Goal: Use online tool/utility: Use online tool/utility

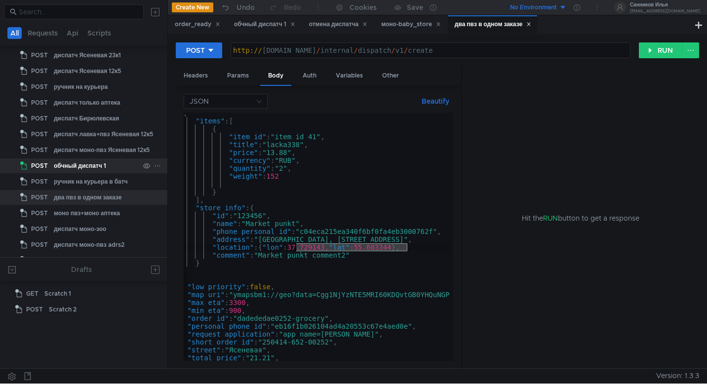
scroll to position [588, 0]
click at [696, 27] on button at bounding box center [698, 25] width 12 height 12
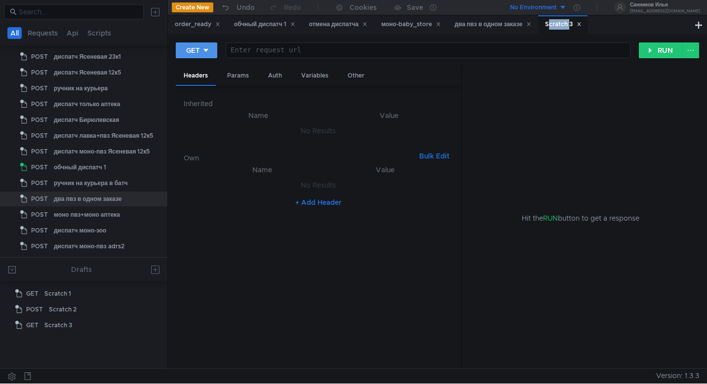
click at [189, 55] on div "GET" at bounding box center [193, 50] width 14 height 11
click at [201, 85] on li "POST" at bounding box center [197, 87] width 43 height 16
click at [236, 75] on div "Params" at bounding box center [238, 76] width 38 height 18
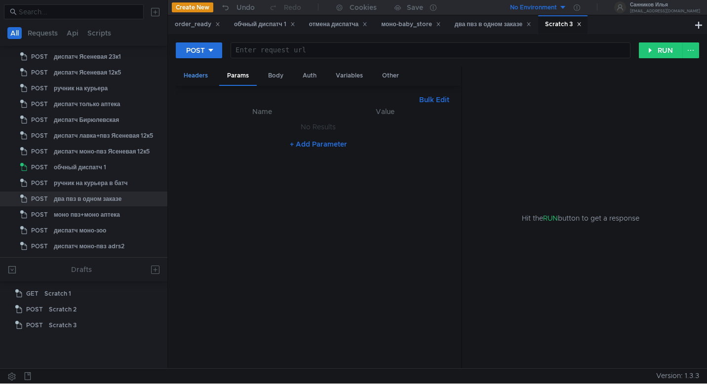
click at [204, 79] on div "Headers" at bounding box center [196, 76] width 40 height 18
click at [333, 207] on button "+ Add Header" at bounding box center [318, 202] width 54 height 12
click at [333, 207] on button "+ Add Header" at bounding box center [318, 207] width 54 height 12
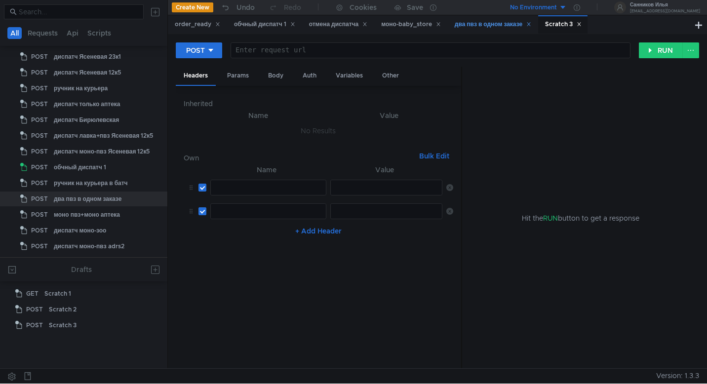
click at [496, 32] on div "два пвз в одном заказе" at bounding box center [492, 24] width 89 height 18
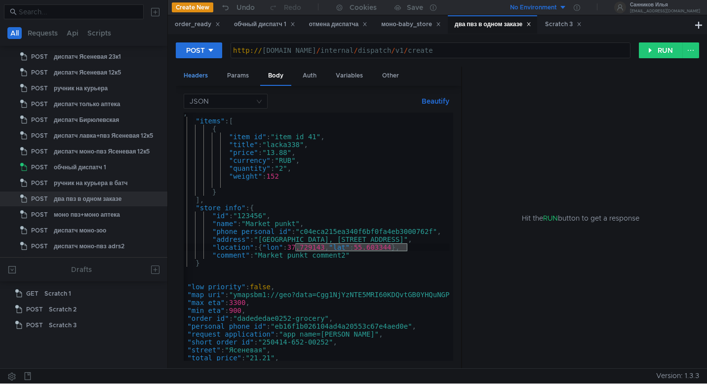
click at [208, 74] on div "Headers" at bounding box center [196, 76] width 40 height 18
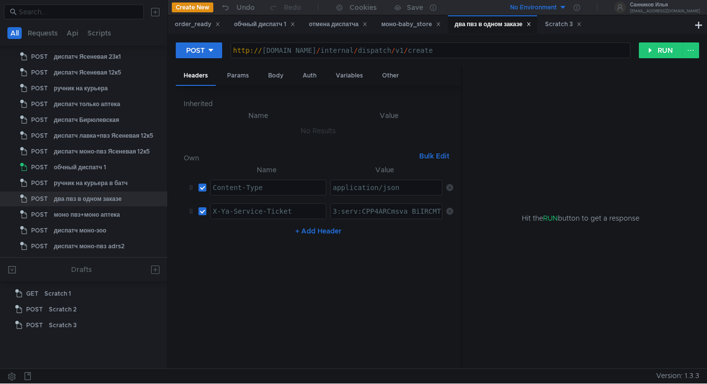
type textarea "Content-Type"
click at [288, 189] on div "Content-Type" at bounding box center [268, 196] width 115 height 24
click at [555, 26] on div "Scratch 3" at bounding box center [563, 24] width 37 height 10
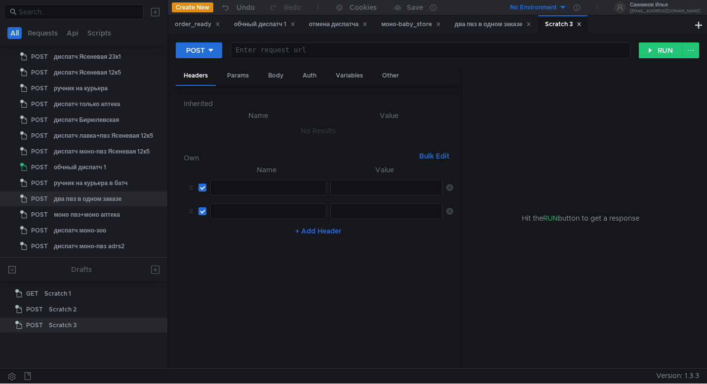
click at [264, 193] on div at bounding box center [268, 196] width 115 height 24
paste textarea "Content-Type"
type textarea "Content-Type"
click at [499, 23] on div "два пвз в одном заказе" at bounding box center [493, 24] width 77 height 10
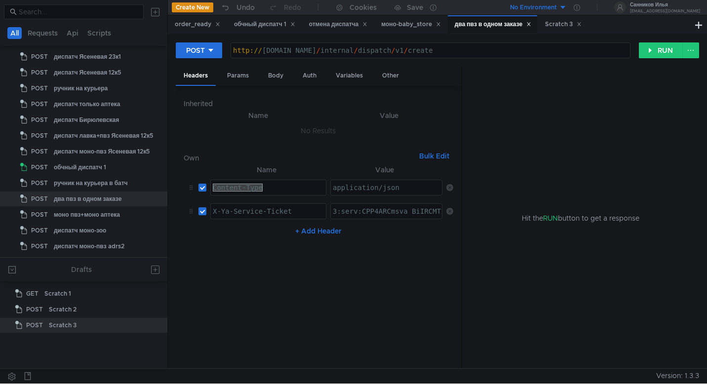
type textarea "application/json"
click at [383, 186] on div "application/json" at bounding box center [387, 196] width 112 height 24
click at [550, 22] on div "Scratch 3" at bounding box center [562, 24] width 49 height 18
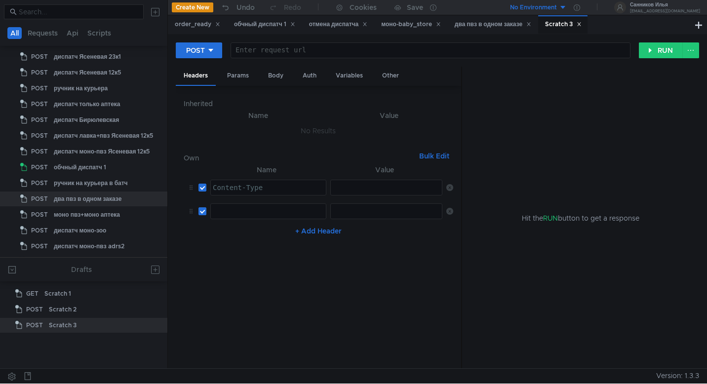
click at [379, 184] on div at bounding box center [387, 196] width 112 height 24
paste textarea "application/json"
type textarea "application/json"
click at [494, 20] on div "два пвз в одном заказе" at bounding box center [493, 24] width 77 height 10
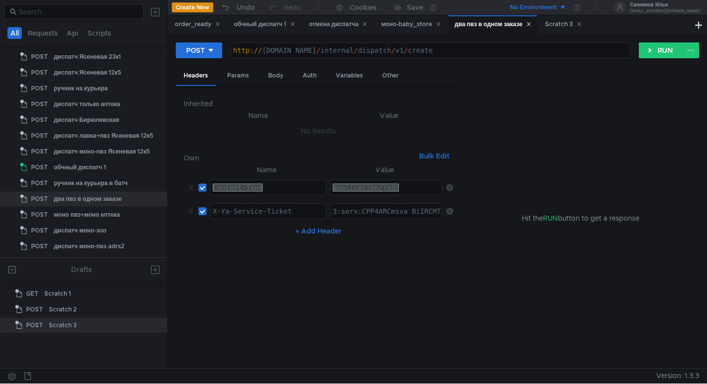
type textarea "3:serv:CPP4ARCmsva_BiIRCMTzehCq33sg7cGxkaXU_gE:RE9IbnKyIlIShcpwGSO-x31K_F-3QXKp…"
type textarea "X-Ya-Service-Ticket"
click at [310, 209] on div "X-Ya-Service-Ticket" at bounding box center [268, 219] width 115 height 24
click at [567, 25] on div "Scratch 3" at bounding box center [563, 24] width 37 height 10
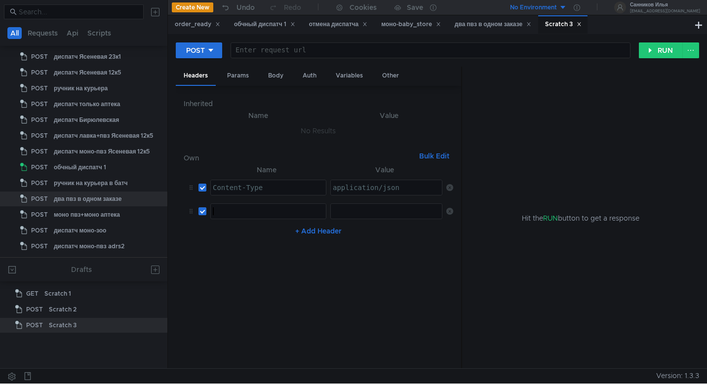
click at [307, 215] on div at bounding box center [268, 219] width 115 height 24
paste textarea "X-Ya-Service-Ticket"
type textarea "X-Ya-Service-Ticket"
click at [270, 81] on div "Body" at bounding box center [275, 76] width 31 height 18
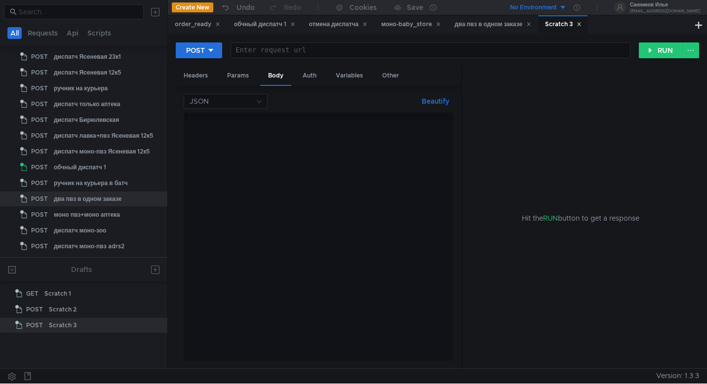
click at [291, 52] on div at bounding box center [430, 58] width 399 height 24
click at [499, 29] on div "два пвз в одном заказе" at bounding box center [493, 24] width 77 height 10
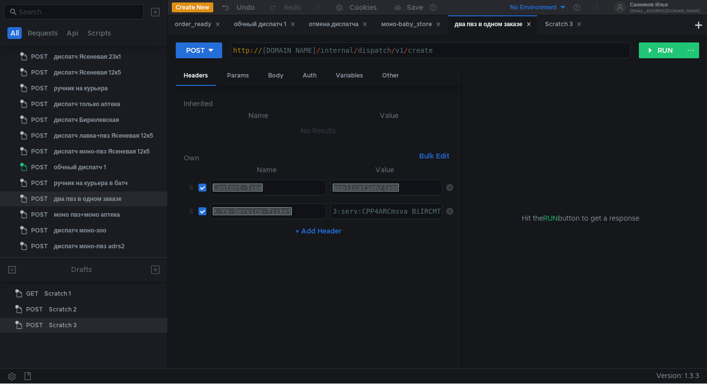
type textarea "http://grocery-dispatch.lavka.tst.yandex.net/internal/dispatch/v1/create"
click at [344, 54] on div "http:// grocery-dispatch.lavka.tst.yandex.net / internal / dispatch / v1 / crea…" at bounding box center [430, 58] width 399 height 24
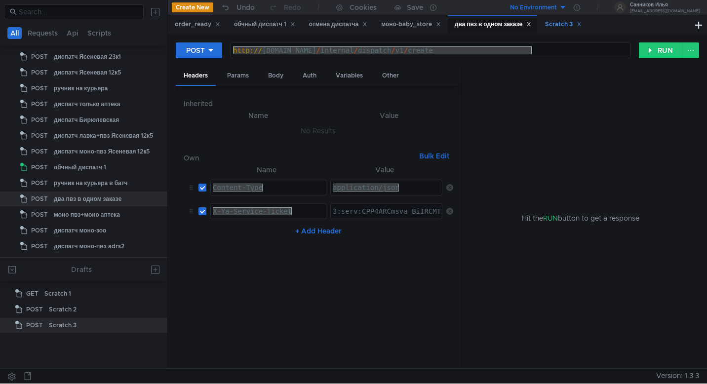
click at [555, 21] on div "Scratch 3" at bounding box center [563, 24] width 37 height 10
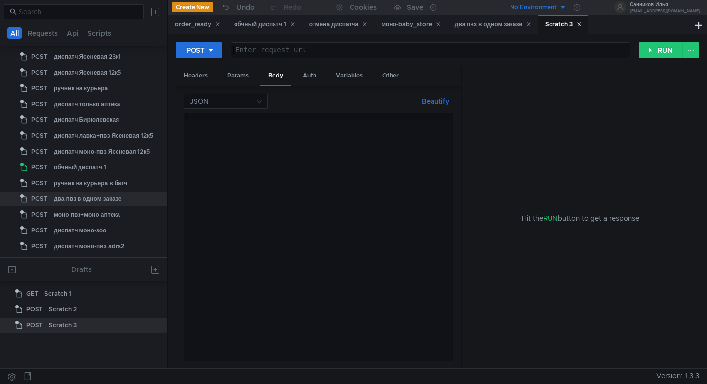
click at [350, 52] on div at bounding box center [430, 58] width 399 height 24
paste textarea "http://grocery-dispatch.lavka.tst.yandex.net/internal/dispatch/v1/create"
drag, startPoint x: 545, startPoint y: 52, endPoint x: 415, endPoint y: 56, distance: 130.3
click at [415, 56] on div "http:// grocery-dispatch.lavka.tst.yandex.net / internal / dispatch / v1 / crea…" at bounding box center [430, 58] width 399 height 24
paste textarea "v2/calculate-route-matrix"
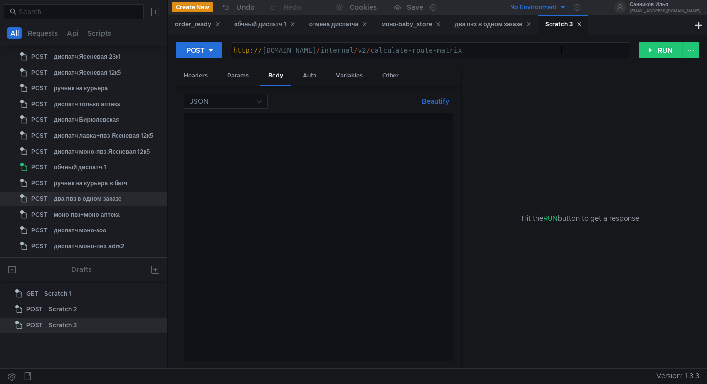
click at [415, 50] on div "http:// grocery-dispatch.lavka.tst.yandex.net / internal / v2 / calculate-route…" at bounding box center [430, 58] width 399 height 24
drag, startPoint x: 417, startPoint y: 50, endPoint x: 263, endPoint y: 54, distance: 154.0
click at [263, 54] on div "http:// grocery-dispatch.lavka.tst.yandex.net / internal / v2 / calculate-route…" at bounding box center [430, 58] width 399 height 24
paste textarea "matrix-router.lavka-b2b-logistic"
type textarea "http://grocery-matrix-router.lavka-b2b-logistic.tst.yandex.net/internal/v2/calc…"
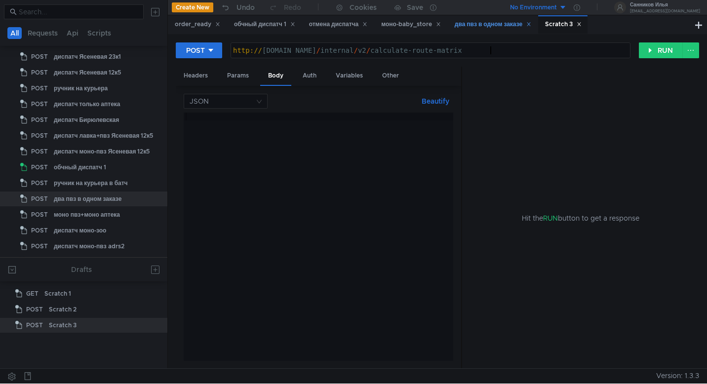
click at [493, 29] on div "два пвз в одном заказе" at bounding box center [493, 24] width 77 height 10
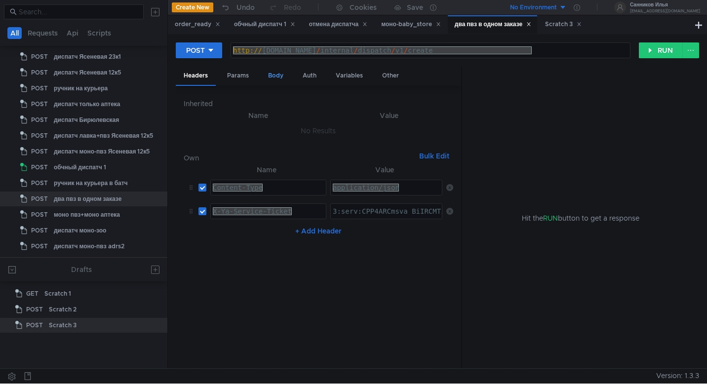
click at [276, 78] on div "Body" at bounding box center [275, 76] width 31 height 18
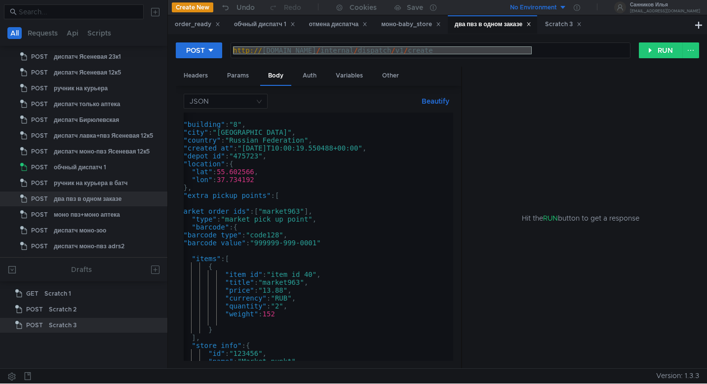
scroll to position [0, 0]
click at [201, 26] on div "order_ready" at bounding box center [197, 24] width 45 height 10
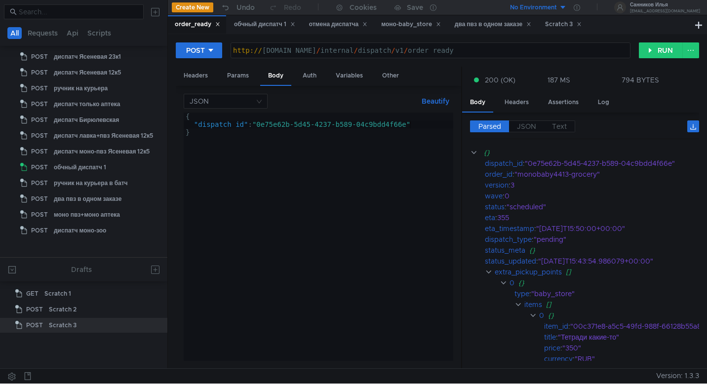
scroll to position [262, 0]
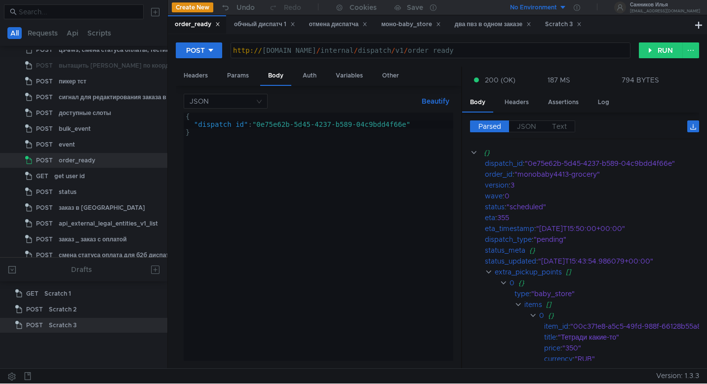
click at [303, 122] on div "{ "dispatch_id" : "0e75e62b-5d45-4237-b589-04c9bdd4f66e" }" at bounding box center [318, 245] width 269 height 264
click at [300, 126] on div "{ "dispatch_id" : "0e75e62b-5d45-4237-b589-04c9bdd4f66e" }" at bounding box center [318, 245] width 269 height 264
type textarea ""dispatch_id": "0e75e62b-5d45-4237-b589-04c9bdd4f66e" }"
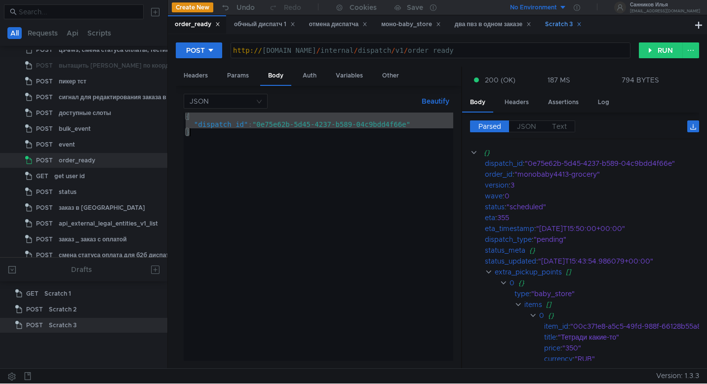
click at [566, 25] on div "Scratch 3" at bounding box center [563, 24] width 37 height 10
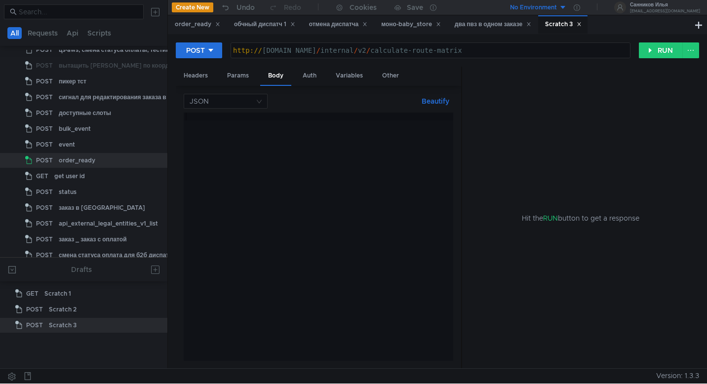
click at [294, 148] on div at bounding box center [318, 245] width 269 height 264
paste textarea "}"
drag, startPoint x: 245, startPoint y: 125, endPoint x: 198, endPoint y: 124, distance: 47.4
click at [198, 124] on div "{ "dispatch_id" : "0e75e62b-5d45-4237-b589-04c9bdd4f66e" }" at bounding box center [318, 245] width 269 height 264
paste textarea "epot"
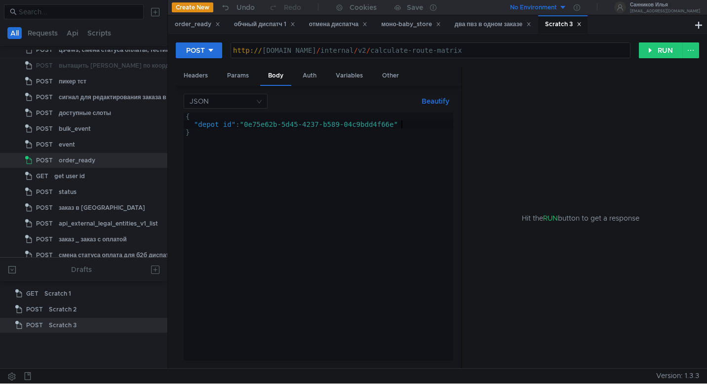
click at [408, 124] on div "{ "depot_id" : "0e75e62b-5d45-4237-b589-04c9bdd4f66e" }" at bounding box center [318, 245] width 269 height 264
type textarea ""depot_id": "0e75e62b-5d45-4237-b589-04c9bdd4f66e","
click at [398, 127] on div "{ "depot_id" : "0e75e62b-5d45-4237-b589-04c9bdd4f66e" , }" at bounding box center [318, 245] width 269 height 264
drag, startPoint x: 257, startPoint y: 125, endPoint x: 194, endPoint y: 125, distance: 62.7
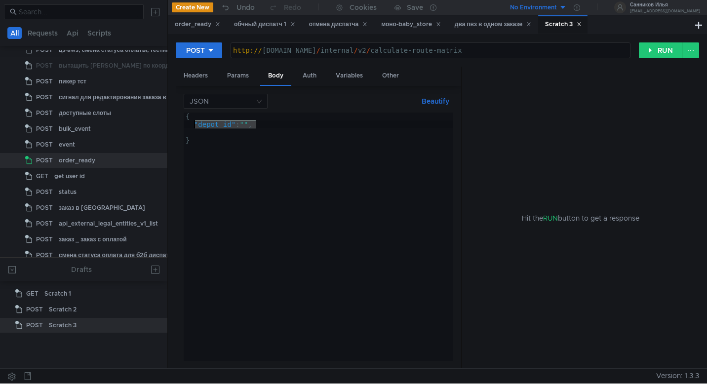
click at [194, 125] on div "{ "depot_id" : "" , }" at bounding box center [318, 245] width 269 height 264
paste textarea "475723"
type textarea ""depot_id": "475723","
click at [277, 124] on div "{ "depot_id" : "475723" , }" at bounding box center [318, 245] width 269 height 264
click at [286, 125] on div "{ "depot_id" : "475723" , }" at bounding box center [318, 245] width 269 height 264
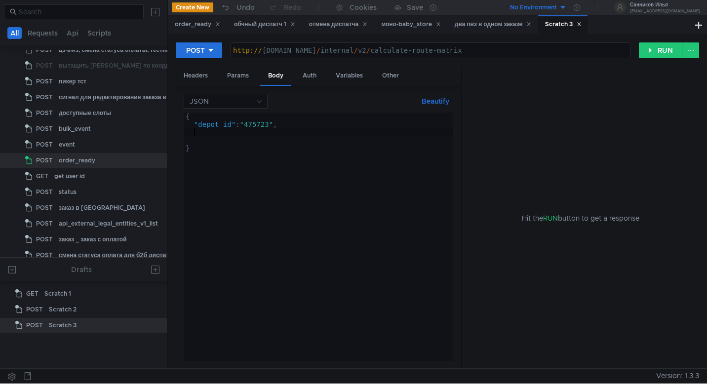
click at [291, 130] on div "{ "depot_id" : "475723" , }" at bounding box center [318, 245] width 269 height 264
click at [278, 133] on div "{ "depot_id" : "475723" , }" at bounding box center [318, 245] width 269 height 264
click at [287, 127] on div "{ "depot_id" : "475723" , }" at bounding box center [318, 245] width 269 height 264
type textarea ""depot_id": "475723","
click at [204, 134] on div "{ "depot_id" : "475723" , }" at bounding box center [318, 245] width 269 height 264
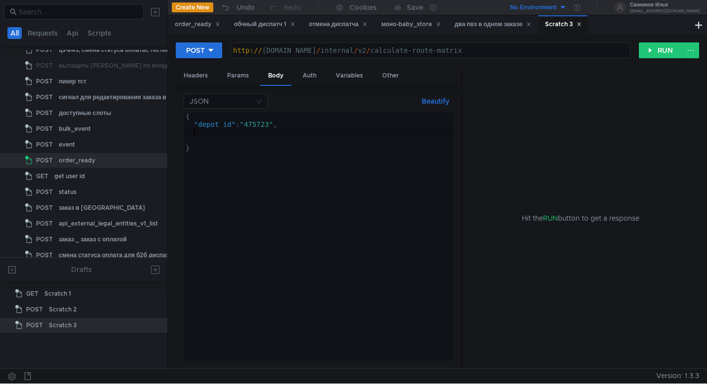
paste textarea "sources"
click at [230, 133] on div "{ "depot_id" : "475723" , sources }" at bounding box center [318, 245] width 269 height 264
click at [191, 131] on div "{ "depot_id" : "475723" , sources " }" at bounding box center [318, 245] width 269 height 264
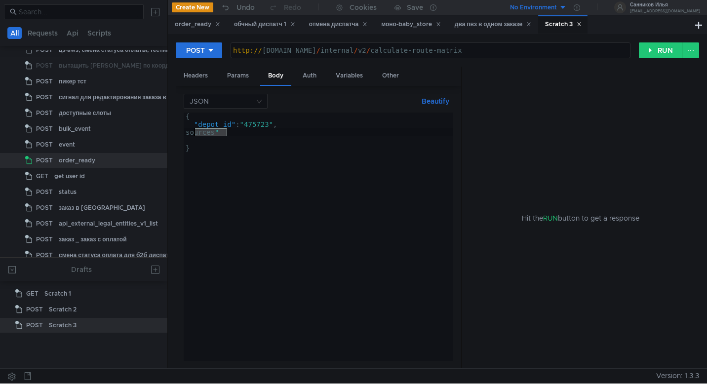
drag, startPoint x: 229, startPoint y: 130, endPoint x: 194, endPoint y: 131, distance: 34.6
click at [194, 131] on div "{ "depot_id" : "475723" , sources " }" at bounding box center [318, 245] width 269 height 264
click at [258, 132] on div "{ "depot_id" : "475723" , "sources"" }" at bounding box center [318, 245] width 269 height 264
type textarea ""sources":,"
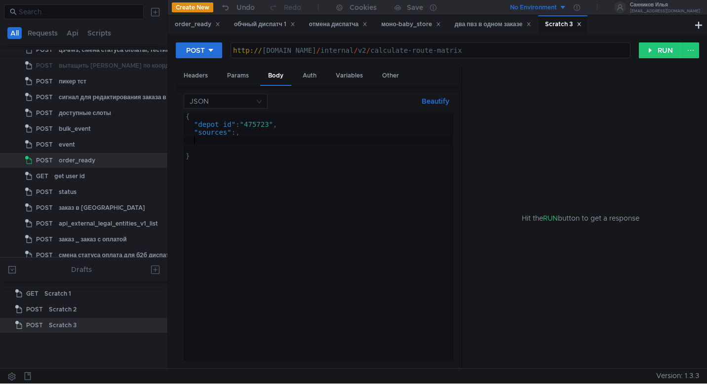
scroll to position [0, 0]
click at [250, 132] on div "{ "depot_id" : "475723" , "sources" :, }" at bounding box center [318, 245] width 269 height 264
type textarea ""sources":,"
click at [215, 139] on div "{ "depot_id" : "475723" , "sources" :, }" at bounding box center [318, 245] width 269 height 264
type textarea "@"
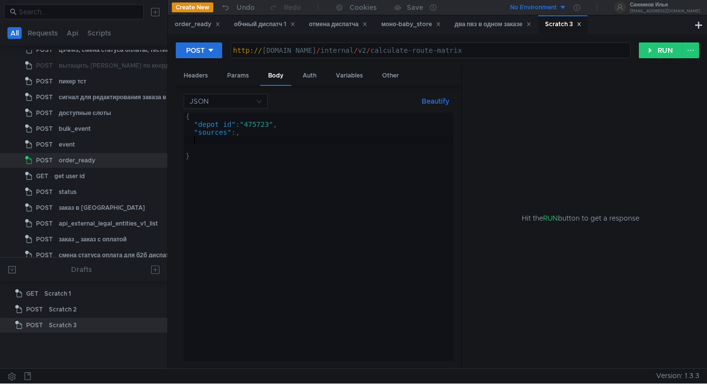
scroll to position [0, 0]
paste textarea "destinations"
click at [198, 141] on div "{ "depot_id" : "475723" , "sources" :, "" }" at bounding box center [318, 245] width 269 height 264
paste textarea "destinations"
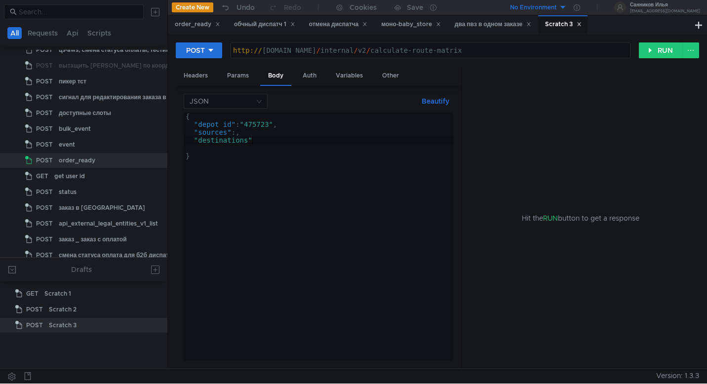
click at [264, 144] on div "{ "depot_id" : "475723" , "sources" :, "destinations" }" at bounding box center [318, 245] width 269 height 264
click at [254, 141] on div "{ "depot_id" : "475723" , "sources" :, "destinations" }" at bounding box center [318, 245] width 269 height 264
click at [236, 133] on div "{ "depot_id" : "475723" , "sources" :, "destinations" : }" at bounding box center [318, 245] width 269 height 264
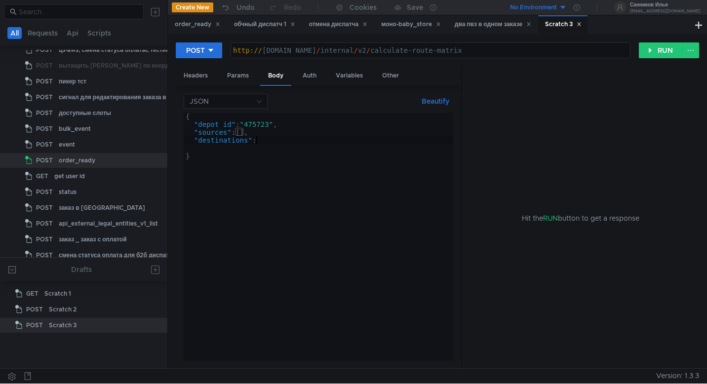
click at [259, 141] on div "{ "depot_id" : "475723" , "sources" : [ ] , "destinations" : }" at bounding box center [318, 245] width 269 height 264
click at [257, 141] on div "{ "depot_id" : "475723" , "sources" : [ ] , "destinations" : }" at bounding box center [318, 245] width 269 height 264
click at [240, 134] on div "{ "depot_id" : "475723" , "sources" : [ ] , "destinations" : [ ] }" at bounding box center [318, 245] width 269 height 264
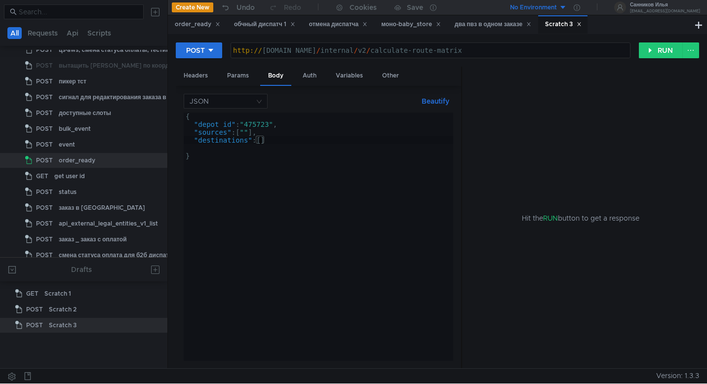
click at [261, 142] on div "{ "depot_id" : "475723" , "sources" : [ "" ] , "destinations" : [ ] }" at bounding box center [318, 245] width 269 height 264
click at [248, 135] on div "{ "depot_id" : "475723" , "sources" : [ "" ] , "destinations" : [ "" ] }" at bounding box center [318, 245] width 269 height 264
click at [268, 141] on div "{ "depot_id" : "475723" , "sources" : [ "" ] , "destinations" : [ "" ] }" at bounding box center [318, 245] width 269 height 264
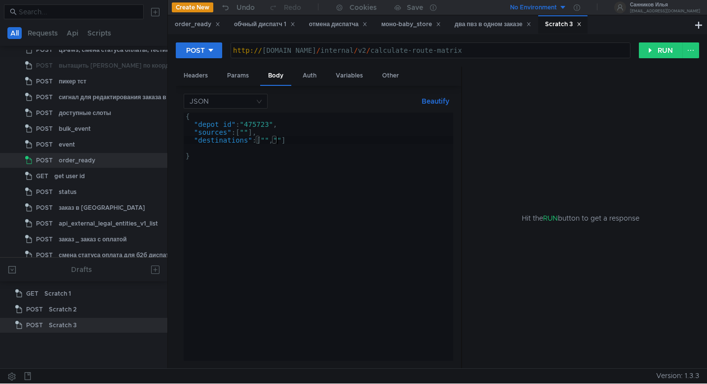
scroll to position [0, 6]
click at [245, 135] on div "{ "depot_id" : "475723" , "sources" : [ "" ] , "destinations" : [ "" , "" ] }" at bounding box center [318, 245] width 269 height 264
click at [249, 134] on div "{ "depot_id" : "475723" , "sources" : [ "" ] , "destinations" : [ "" , "" ] }" at bounding box center [318, 245] width 269 height 264
click at [247, 134] on div "{ "depot_id" : "475723" , "sources" : [ "" ] , "destinations" : [ "" , "" ] }" at bounding box center [318, 245] width 269 height 264
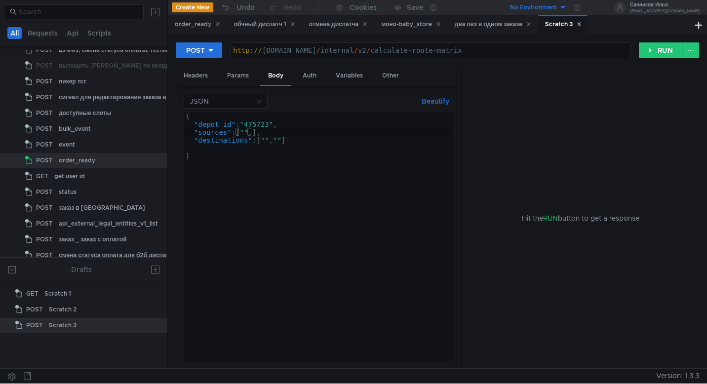
scroll to position [0, 5]
click at [260, 134] on div "{ "depot_id" : "475723" , "sources" : [ "" , "" ] , "destinations" : [ "" , "" …" at bounding box center [318, 245] width 269 height 264
click at [271, 133] on div "{ "depot_id" : "475723" , "sources" : [ "" , "" , "" ] , "destinations" : [ "" …" at bounding box center [318, 245] width 269 height 264
click at [272, 132] on div "{ "depot_id" : "475723" , "sources" : [ "" , "" , "" ] , "destinations" : [ "" …" at bounding box center [318, 245] width 269 height 264
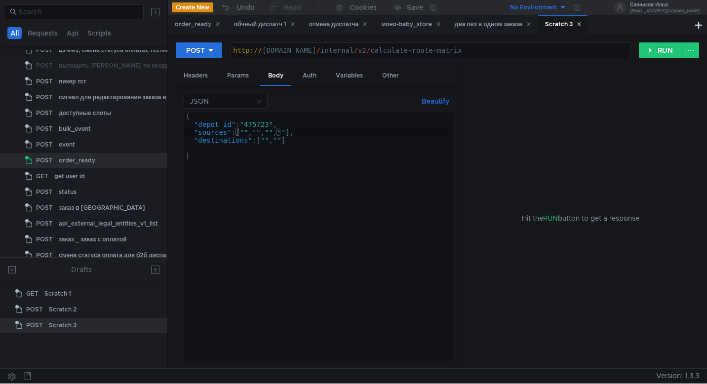
scroll to position [0, 7]
click at [282, 143] on div "{ "depot_id" : "475723" , "sources" : [ "" , "" , "" , "" ] , "destinations" : …" at bounding box center [318, 245] width 269 height 264
click at [280, 141] on div "{ "depot_id" : "475723" , "sources" : [ "" , "" , "" , "" ] , "destinations" : …" at bounding box center [318, 245] width 269 height 264
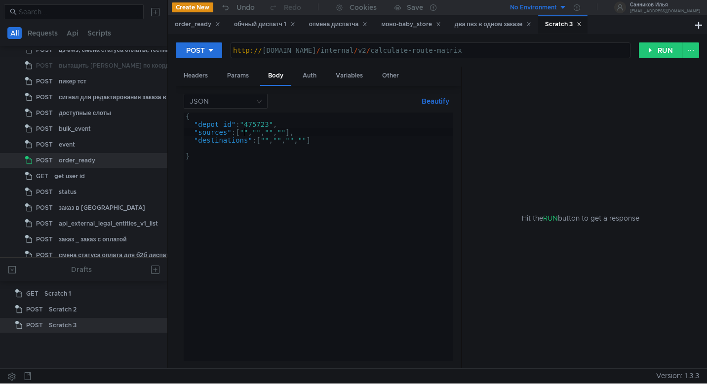
click at [243, 131] on div "{ "depot_id" : "475723" , "sources" : [ "" , "" , "" , "" ] , "destinations" : …" at bounding box center [318, 245] width 269 height 264
click at [317, 143] on div "{ "depot_id" : "475723" , "sources" : [ "123.456, 222.222" , "" , "" , "" ] , "…" at bounding box center [318, 245] width 269 height 264
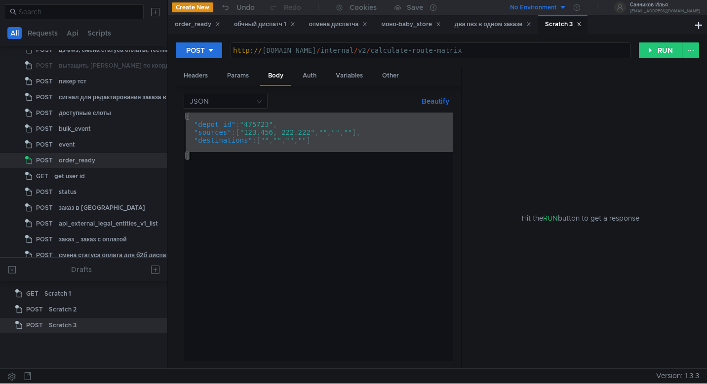
click at [395, 142] on div "{ "depot_id" : "475723" , "sources" : [ "123.456, 222.222" , "" , "" , "" ] , "…" at bounding box center [318, 245] width 269 height 264
paste textarea
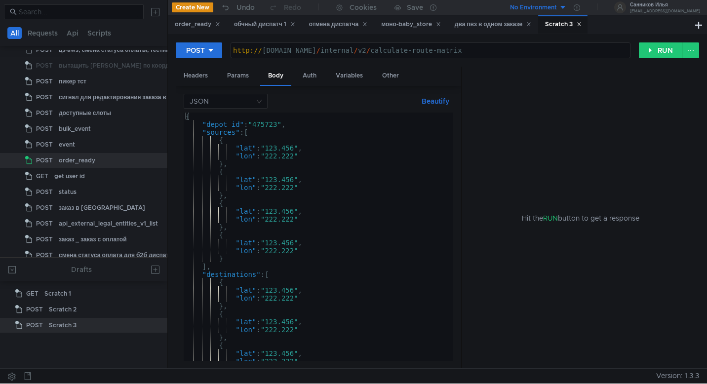
scroll to position [0, 0]
drag, startPoint x: 251, startPoint y: 275, endPoint x: 204, endPoint y: 275, distance: 46.4
click at [204, 275] on div "{ "depot_id" : "475723" , "sources" : [ { "lat" : "123.456" , "lon" : "222.222"…" at bounding box center [317, 244] width 266 height 264
type textarea ""destinations": ["
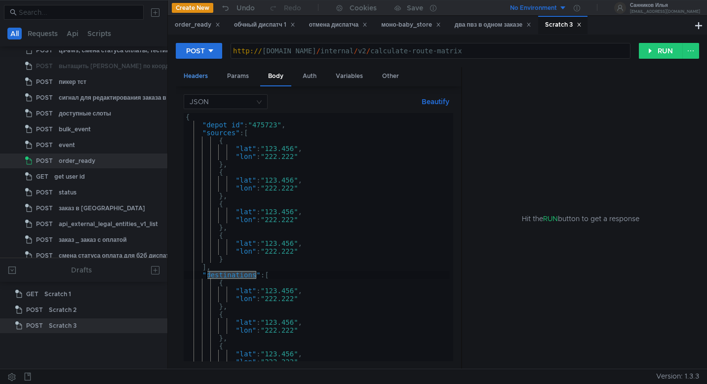
click at [203, 77] on div "Headers" at bounding box center [196, 76] width 40 height 18
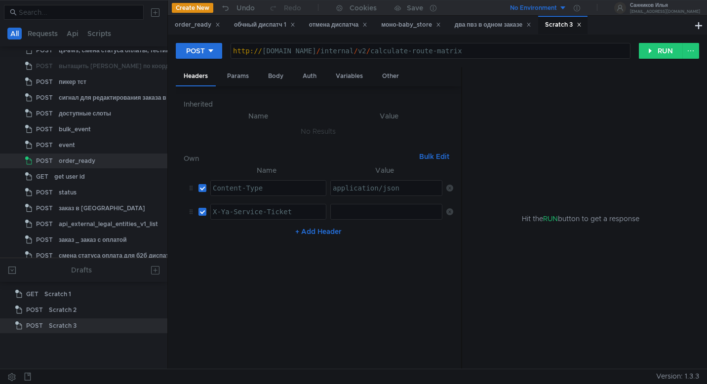
click at [374, 215] on div at bounding box center [387, 220] width 112 height 24
paste textarea "3:serv:CP3_ARD8iZPGBiIRCMTzehCS3n0g7cGxkaXU_gE:OpLCF_gRi0OBZj6mJyQhCJ9y0AmAjl--…"
type textarea "3:serv:CP3_ARD8iZPGBiIRCMTzehCS3n0g7cGxkaXU_gE:OpLCF_gRi0OBZj6mJyQhCJ9y0AmAjl--…"
click at [274, 77] on div "Body" at bounding box center [275, 76] width 31 height 18
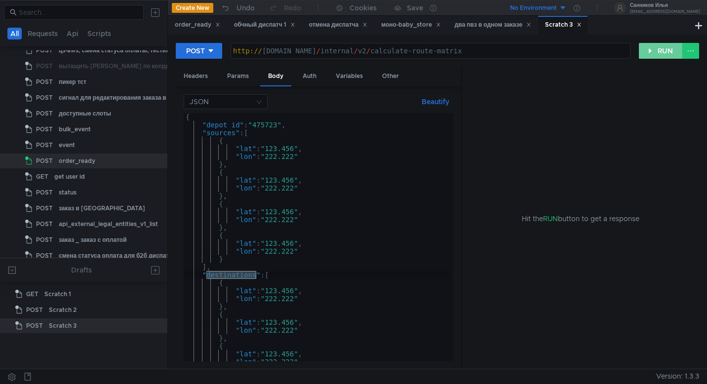
click at [648, 53] on button "RUN" at bounding box center [661, 51] width 44 height 16
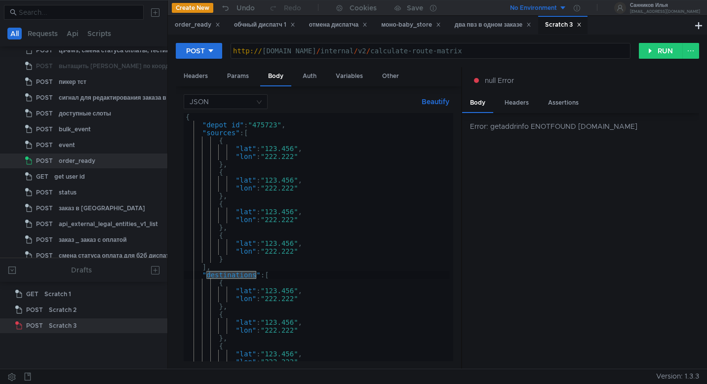
drag, startPoint x: 576, startPoint y: 138, endPoint x: 464, endPoint y: 130, distance: 111.8
click at [464, 130] on div "Error: getaddrinfo ENOTFOUND grocery-matrix-router.lavka-b2b-logistic.tst.yande…" at bounding box center [580, 241] width 237 height 256
copy div "Error: getaddrinfo ENOTFOUND grocery-matrix-router.lavka-b2b-logistic.tst.yande…"
click at [449, 56] on div "http:// grocery-matrix-router.lavka-b2b-logistic.tst.yandex.net / internal / v2…" at bounding box center [434, 59] width 406 height 24
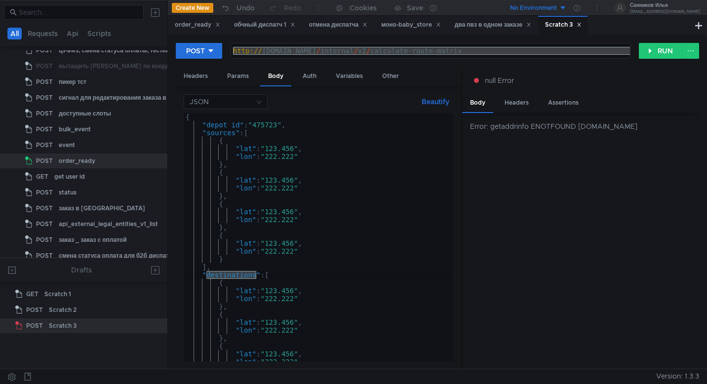
click at [527, 53] on div "http:// grocery-matrix-router.lavka-b2b-logistic.tst.yandex.net / internal / v2…" at bounding box center [434, 59] width 406 height 24
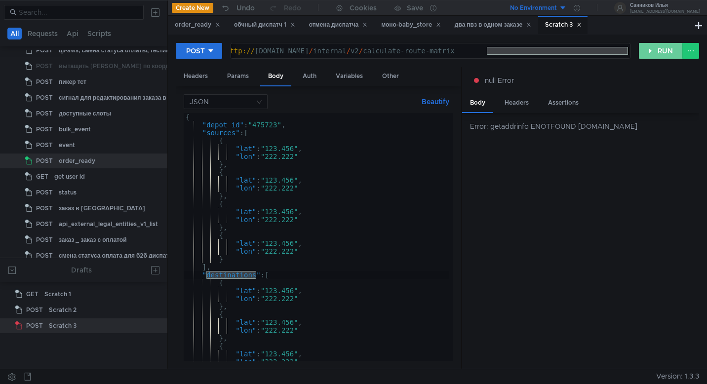
drag, startPoint x: 495, startPoint y: 53, endPoint x: 666, endPoint y: 51, distance: 171.8
click at [666, 51] on div "POST http://grocery-matrix-router.lavka-b2b-logistic.tst.yandex.net/internal/v2…" at bounding box center [437, 54] width 523 height 25
click at [482, 51] on div "http:// grocery-matrix-router.lavka-b2b-logistic.tst.yandex.net / internal / v2…" at bounding box center [427, 59] width 406 height 24
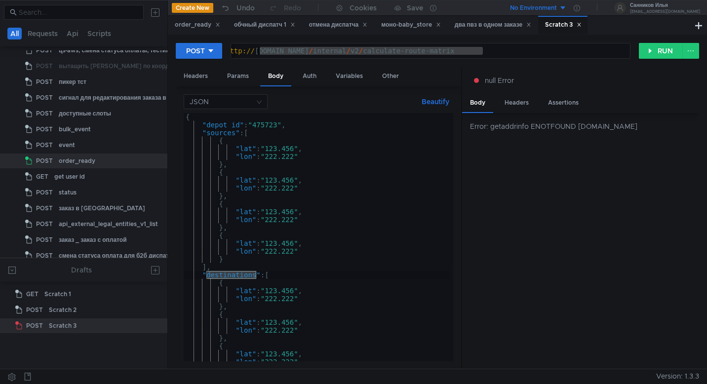
drag, startPoint x: 482, startPoint y: 51, endPoint x: 259, endPoint y: 54, distance: 223.1
click at [259, 54] on div "http:// grocery-matrix-router.lavka-b2b-logistic.tst.yandex.net / internal / v2…" at bounding box center [427, 59] width 406 height 24
click at [257, 54] on div "http:// grocery-matrix-router.lavka-b2b-logistic.tst.yandex.net / internal / v2…" at bounding box center [427, 59] width 406 height 24
click at [482, 49] on div "http:// [DOMAIN_NAME] / internal / v2 / calculate-route-matrix" at bounding box center [427, 59] width 406 height 24
type textarea "http://grocery-matrix-router.lavka.tst.yandex.net/internal/v2/calculate-route-m…"
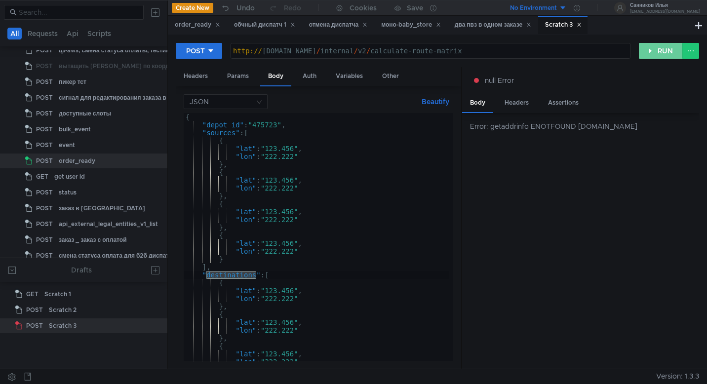
click at [661, 51] on button "RUN" at bounding box center [661, 51] width 44 height 16
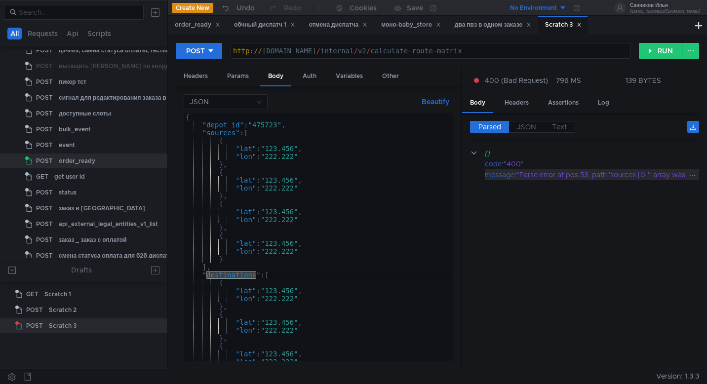
click at [552, 179] on div ""Parse error at pos 53, path 'sources.[0]': array was expected, but object foun…" at bounding box center [685, 174] width 338 height 11
click at [520, 129] on span "JSON" at bounding box center [526, 126] width 19 height 9
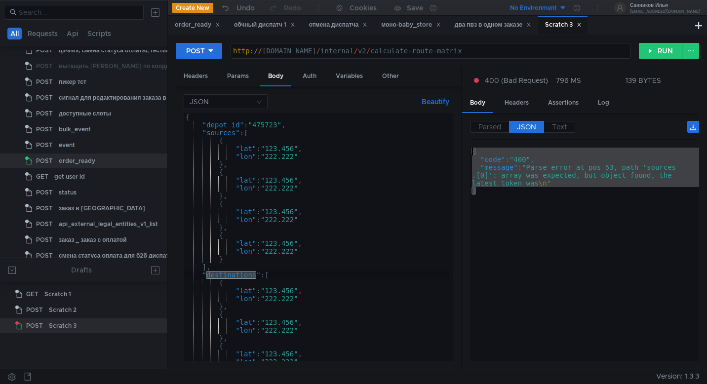
drag, startPoint x: 569, startPoint y: 189, endPoint x: 474, endPoint y: 142, distance: 106.2
click at [474, 142] on div "Parsed JSON Text {} code : "400" message : "Parse error at pos 53, path 'source…" at bounding box center [584, 241] width 229 height 240
type textarea "{ "code": "400","
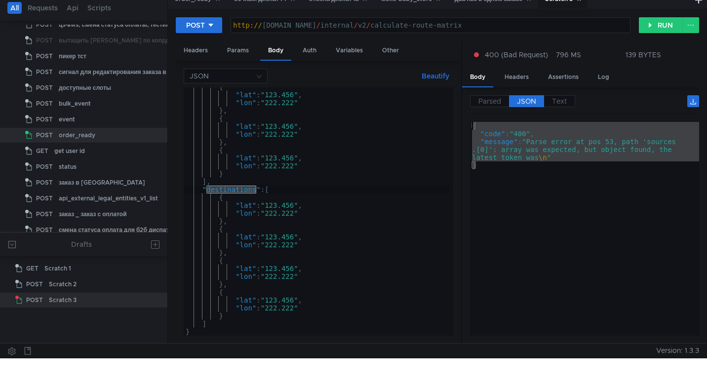
scroll to position [27, 0]
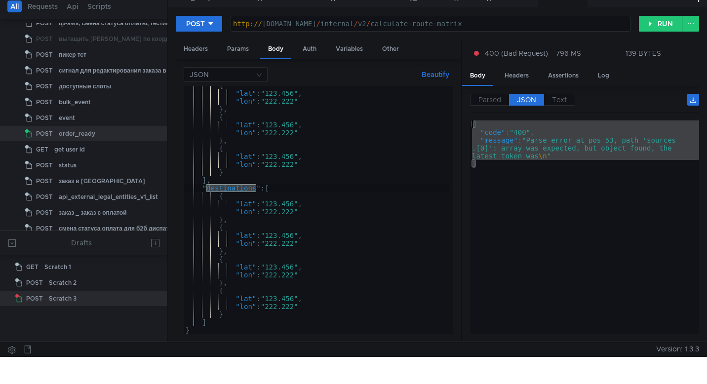
click at [241, 315] on div "{ "lat" : "123.456" , "lon" : "222.222" } , { "lat" : "123.456" , "lon" : "222.…" at bounding box center [317, 213] width 266 height 264
click at [230, 313] on div "{ "lat" : "123.456" , "lon" : "222.222" } , { "lat" : "123.456" , "lon" : "222.…" at bounding box center [317, 213] width 266 height 264
click at [226, 316] on div "{ "lat" : "123.456" , "lon" : "222.222" } , { "lat" : "123.456" , "lon" : "222.…" at bounding box center [317, 213] width 266 height 264
click at [233, 314] on div "{ "lat" : "123.456" , "lon" : "222.222" } , { "lat" : "123.456" , "lon" : "222.…" at bounding box center [317, 213] width 266 height 264
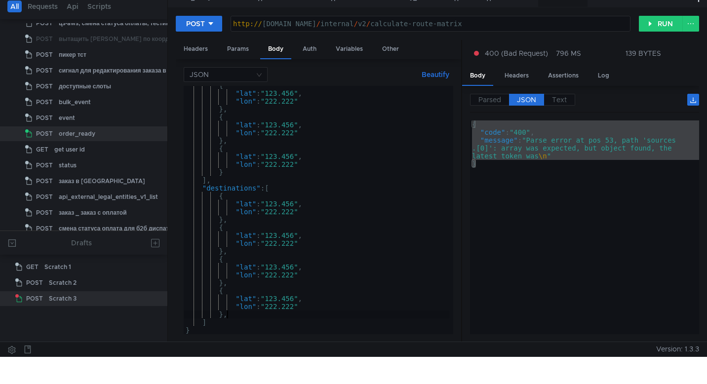
click at [252, 318] on div "{ "lat" : "123.456" , "lon" : "222.222" } , { "lat" : "123.456" , "lon" : "222.…" at bounding box center [317, 213] width 266 height 264
type textarea "}"
click at [341, 236] on div "{ "lat" : "123.456" , "lon" : "222.222" } , { "lat" : "123.456" , "lon" : "222.…" at bounding box center [317, 213] width 266 height 264
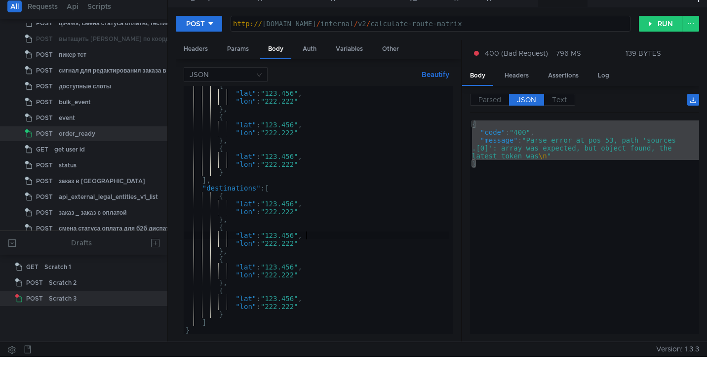
scroll to position [0, 1]
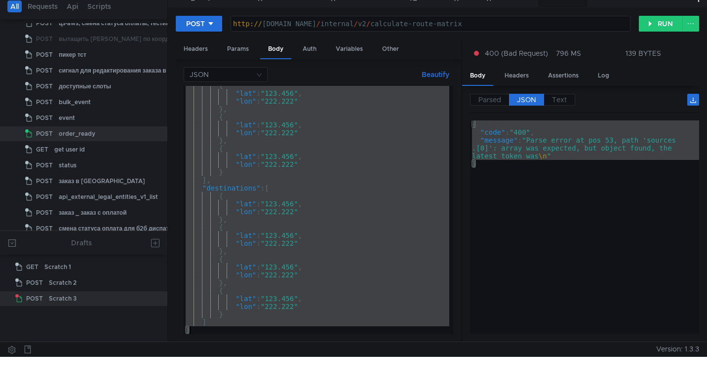
paste textarea
type textarea "}"
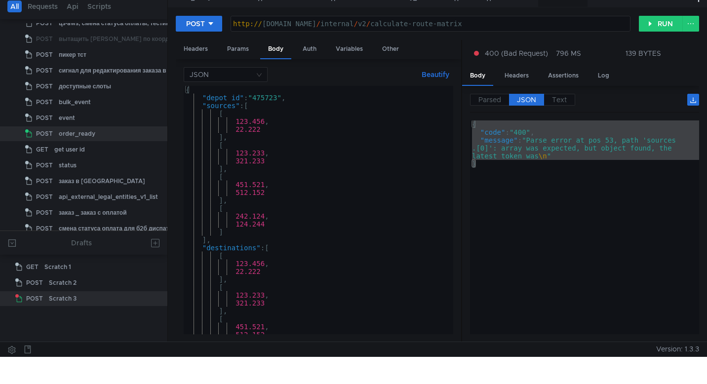
scroll to position [0, 0]
click at [662, 28] on button "RUN" at bounding box center [661, 24] width 44 height 16
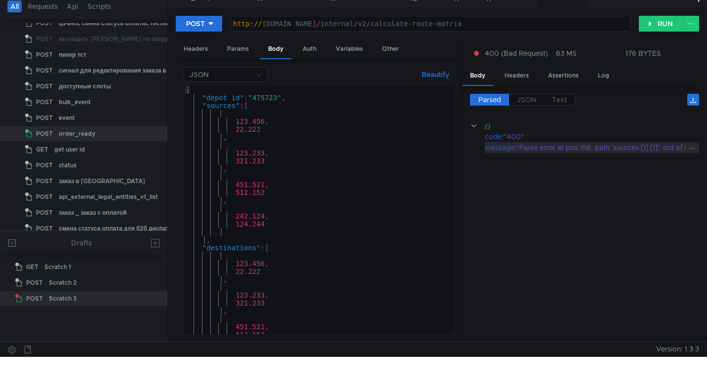
click at [155, 301] on icon at bounding box center [157, 298] width 8 height 8
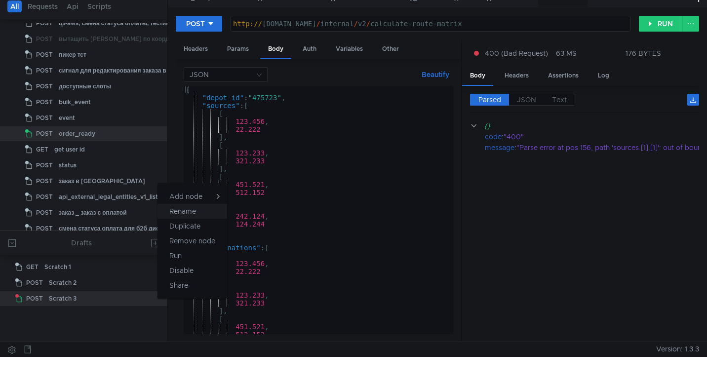
click at [215, 214] on button "Rename" at bounding box center [192, 211] width 70 height 15
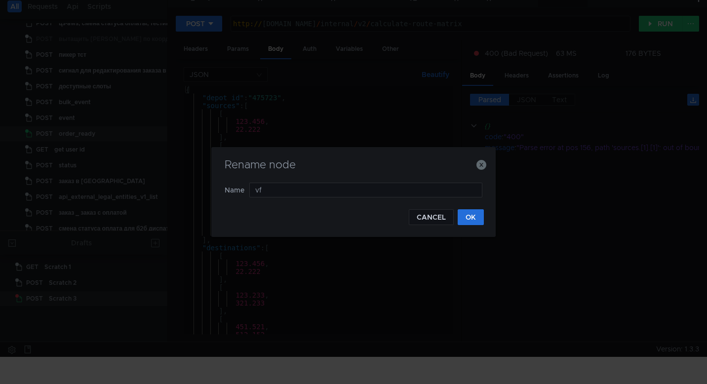
type input "v"
type input "матрица расстояний"
click at [470, 222] on button "OK" at bounding box center [471, 217] width 26 height 16
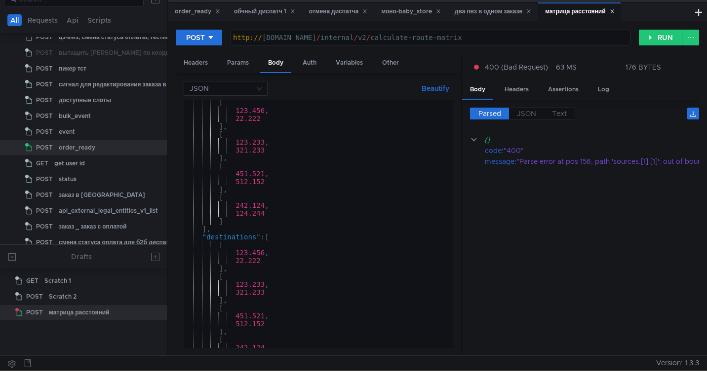
scroll to position [25, 0]
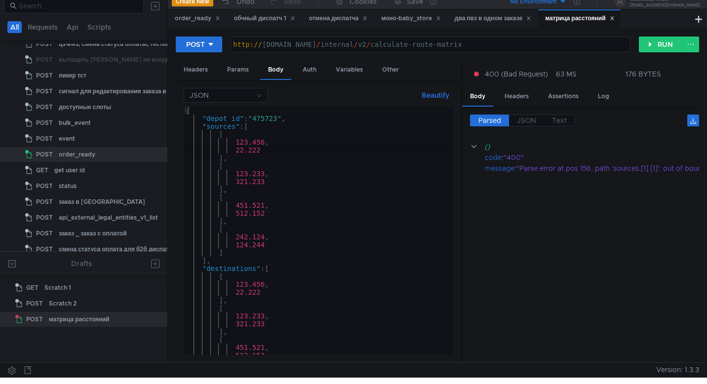
scroll to position [0, 0]
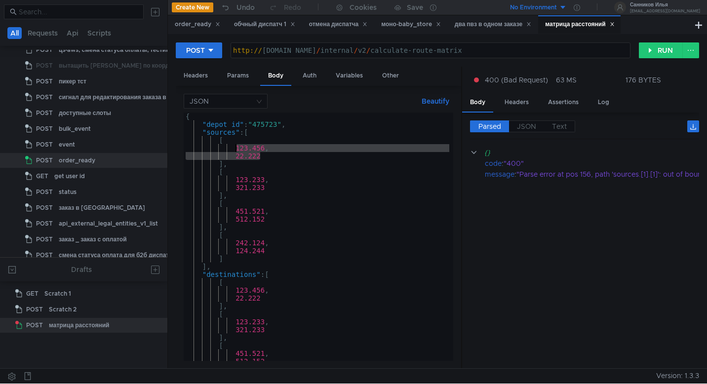
drag, startPoint x: 257, startPoint y: 151, endPoint x: 237, endPoint y: 148, distance: 20.5
click at [237, 148] on div "{ "depot_id" : "475723" , "sources" : [ [ 123.456 , 22.222 ] , [ 123.233 , 321.…" at bounding box center [317, 245] width 266 height 264
paste textarea "55.60866"
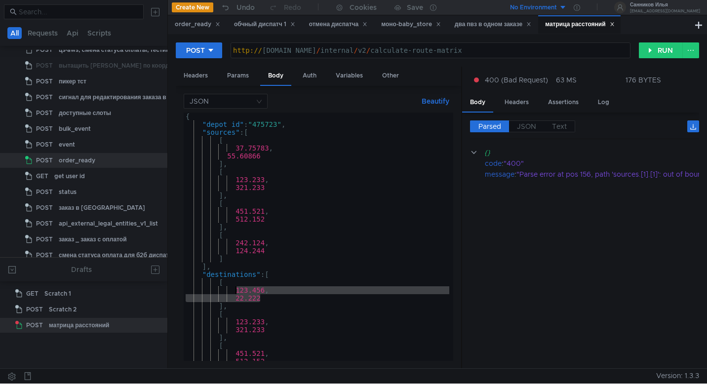
drag, startPoint x: 264, startPoint y: 299, endPoint x: 236, endPoint y: 292, distance: 28.6
click at [236, 292] on div "{ "depot_id" : "475723" , "sources" : [ [ 37.75783 , 55.60866 ] , [ 123.233 , 3…" at bounding box center [317, 245] width 266 height 264
paste textarea "55.61047"
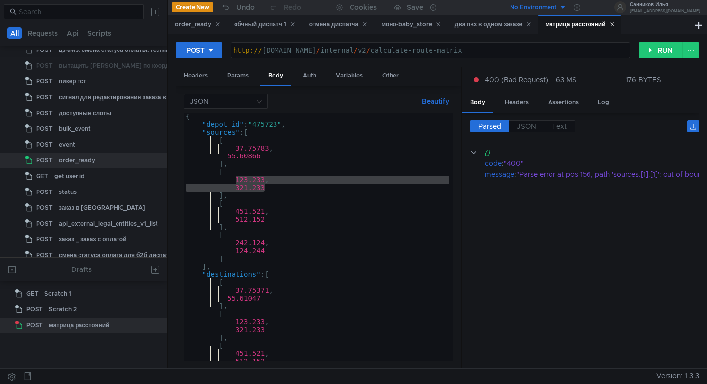
drag, startPoint x: 265, startPoint y: 189, endPoint x: 235, endPoint y: 183, distance: 30.7
click at [235, 183] on div "{ "depot_id" : "475723" , "sources" : [ [ 37.75783 , 55.60866 ] , [ 123.233 , 3…" at bounding box center [317, 245] width 266 height 264
paste textarea "55.61047"
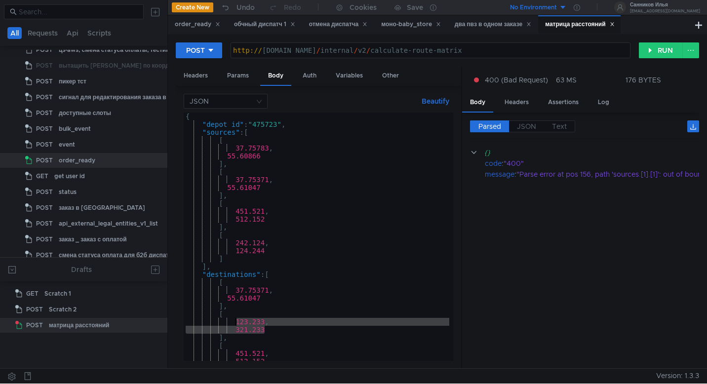
drag, startPoint x: 266, startPoint y: 332, endPoint x: 236, endPoint y: 325, distance: 30.4
click at [236, 324] on div "{ "depot_id" : "475723" , "sources" : [ [ 37.75783 , 55.60866 ] , [ 37.75371 , …" at bounding box center [317, 245] width 266 height 264
paste textarea "55.60866"
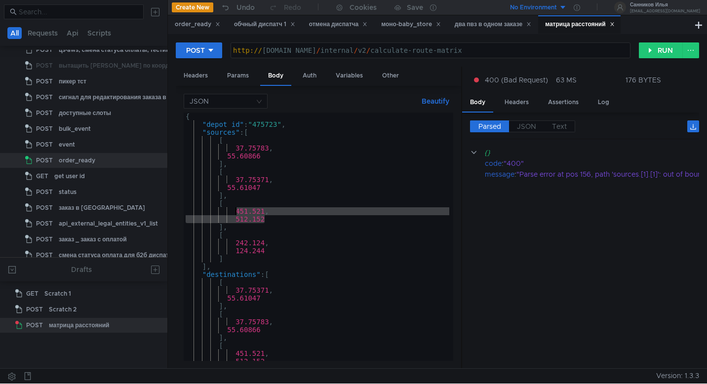
drag, startPoint x: 266, startPoint y: 219, endPoint x: 235, endPoint y: 214, distance: 30.4
click at [235, 214] on div "{ "depot_id" : "475723" , "sources" : [ [ 37.75783 , 55.60866 ] , [ 37.75371 , …" at bounding box center [317, 245] width 266 height 264
paste textarea "55.598929"
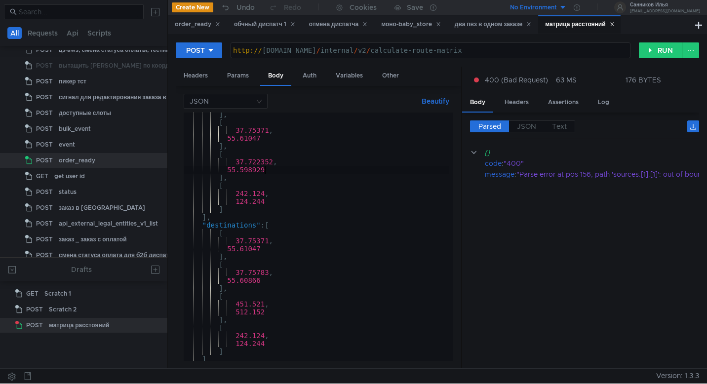
scroll to position [49, 0]
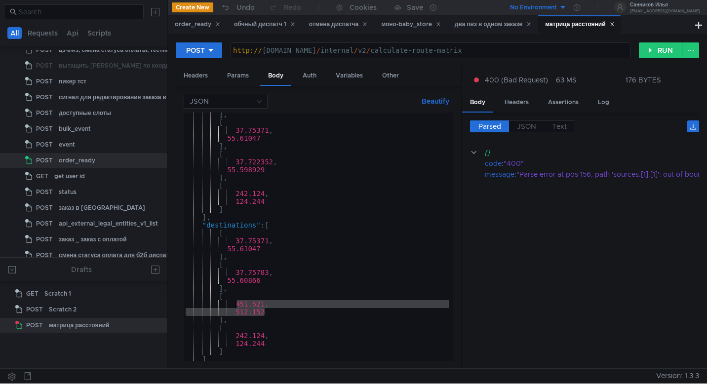
drag, startPoint x: 264, startPoint y: 312, endPoint x: 236, endPoint y: 306, distance: 28.2
click at [236, 306] on div "] , [ 37.75371 , 55.61047 ] , [ 37.722352 , 55.598929 ] , [ 242.124 , 124.244 ]…" at bounding box center [317, 243] width 266 height 264
paste textarea "55.60866"
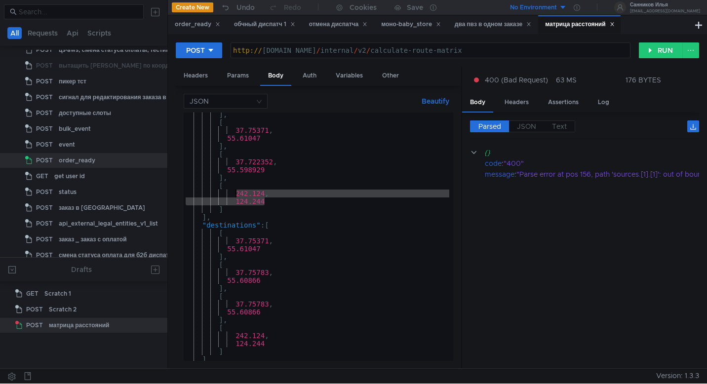
drag, startPoint x: 267, startPoint y: 204, endPoint x: 235, endPoint y: 194, distance: 33.1
click at [235, 194] on div "] , [ 37.75371 , 55.61047 ] , [ 37.722352 , 55.598929 ] , [ 242.124 , 124.244 ]…" at bounding box center [317, 243] width 266 height 264
paste textarea "55.60866"
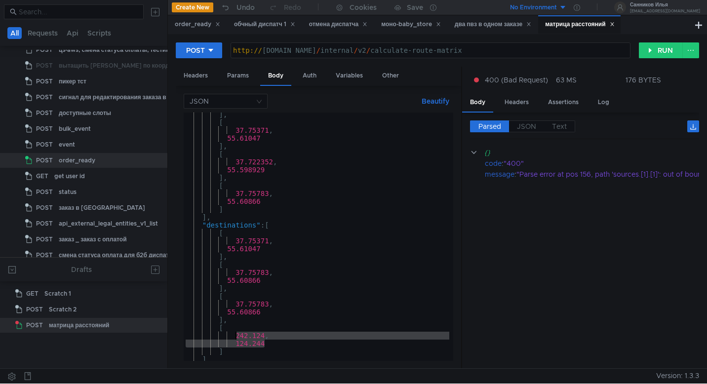
drag, startPoint x: 267, startPoint y: 345, endPoint x: 236, endPoint y: 339, distance: 30.8
click at [236, 339] on div "] , [ 37.75371 , 55.61047 ] , [ 37.722352 , 55.598929 ] , [ 37.75783 , 55.60866…" at bounding box center [317, 243] width 266 height 264
paste textarea "55.598929"
type textarea "55.598929"
click at [656, 53] on button "RUN" at bounding box center [661, 50] width 44 height 16
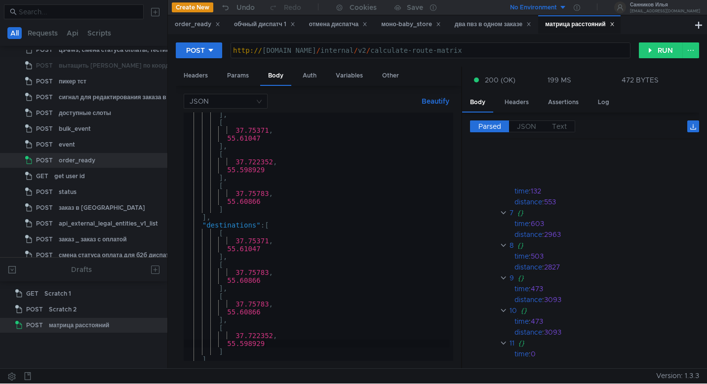
scroll to position [379, 0]
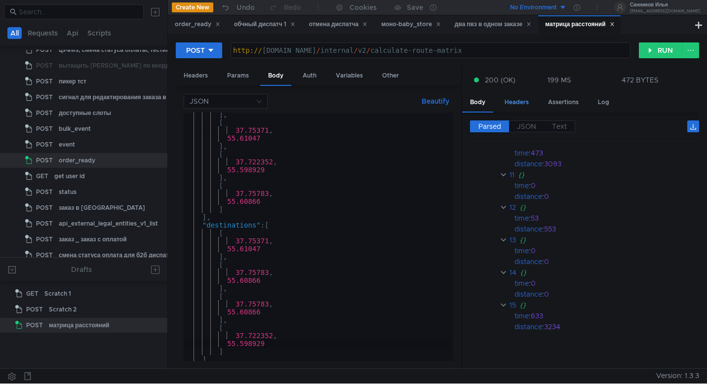
click at [527, 100] on div "Headers" at bounding box center [517, 102] width 40 height 18
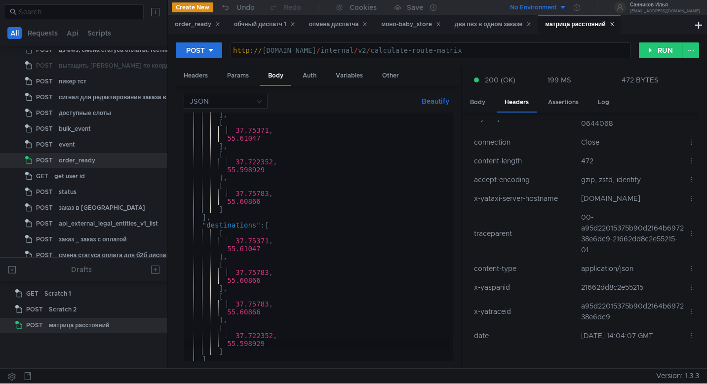
scroll to position [28, 0]
drag, startPoint x: 611, startPoint y: 319, endPoint x: 577, endPoint y: 307, distance: 35.8
click at [577, 307] on td "a95d22015375b90d2164b697238e6dc9" at bounding box center [630, 312] width 107 height 30
copy td "a95d22015375b90d2164b697238e6dc9"
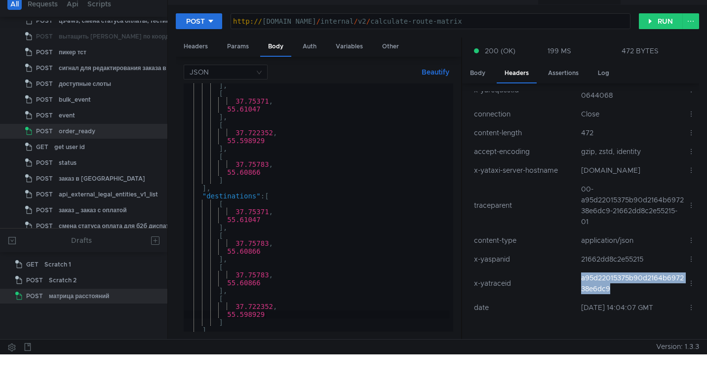
scroll to position [16, 0]
click at [481, 75] on div "Body" at bounding box center [477, 73] width 31 height 18
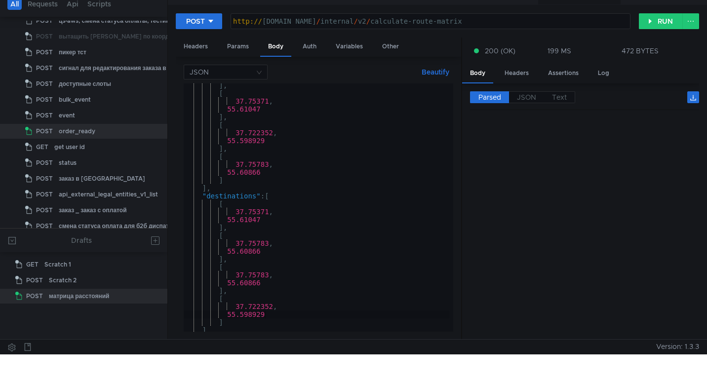
scroll to position [0, 0]
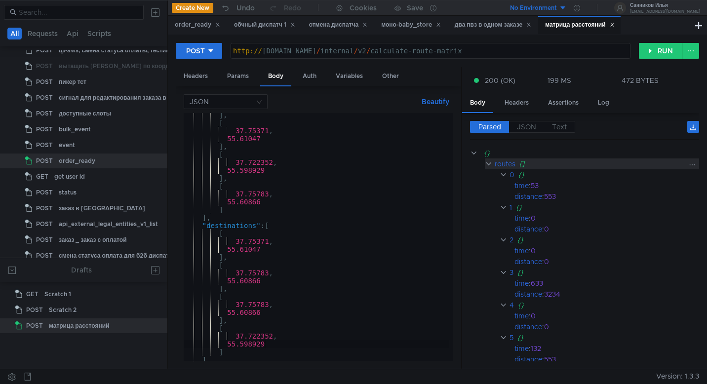
click at [503, 161] on div "routes" at bounding box center [505, 163] width 21 height 11
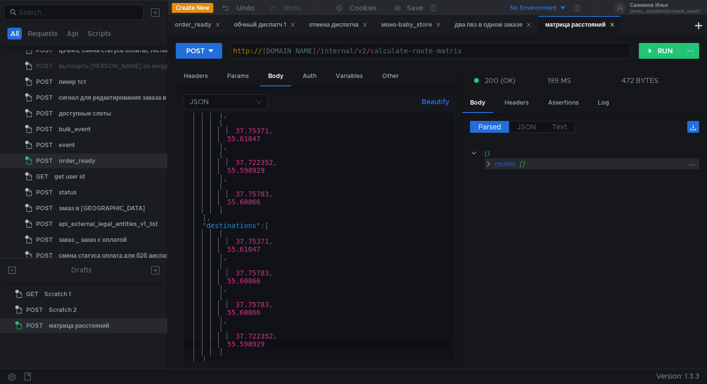
click at [499, 163] on div "routes" at bounding box center [505, 163] width 21 height 11
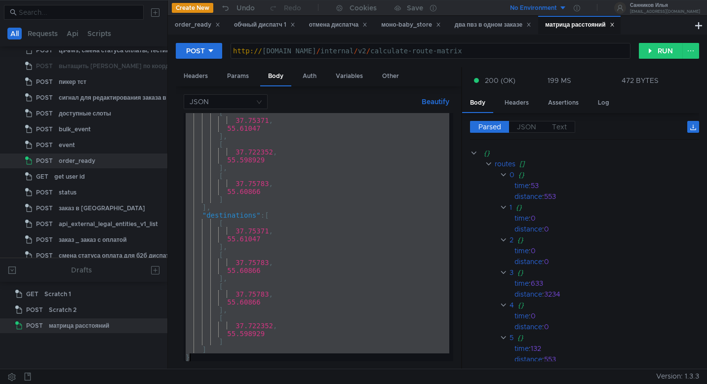
scroll to position [60, 0]
drag, startPoint x: 201, startPoint y: 133, endPoint x: 268, endPoint y: 359, distance: 235.7
click at [268, 359] on div "[ 37.75371 , 55.61047 ] , [ 37.722352 , 55.598929 ] , [ 37.75783 , 55.60866 ] ]…" at bounding box center [317, 241] width 266 height 264
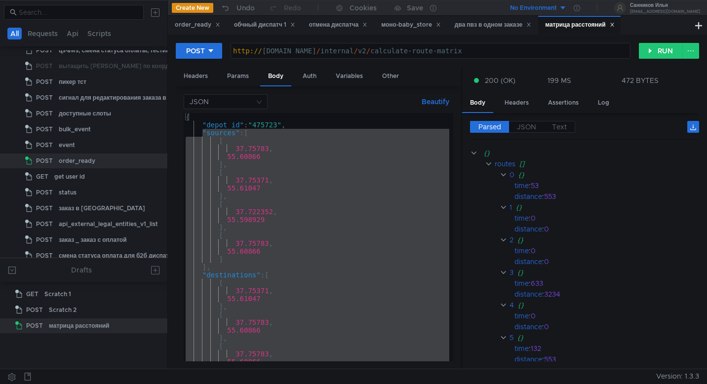
scroll to position [0, 0]
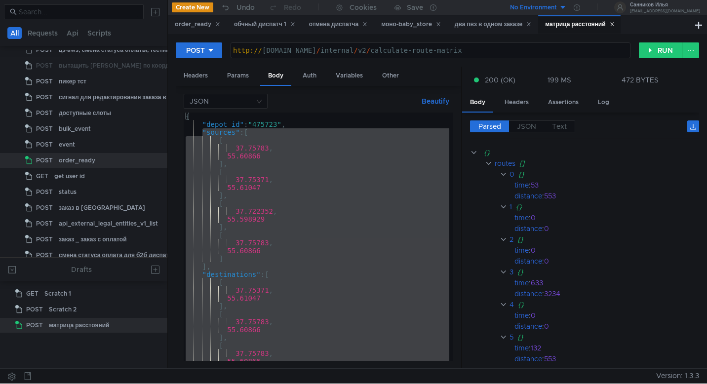
click at [263, 173] on div "{ "depot_id" : "475723" , "sources" : [ [ 37.75783 , 55.60866 ] , [ 37.75371 , …" at bounding box center [317, 245] width 266 height 264
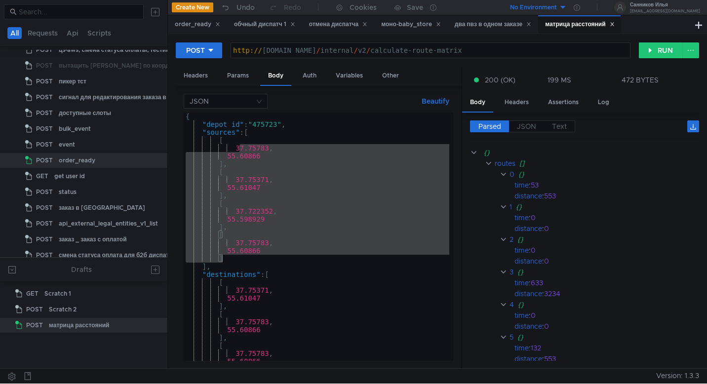
drag, startPoint x: 238, startPoint y: 149, endPoint x: 230, endPoint y: 257, distance: 108.4
click at [230, 257] on div "{ "depot_id" : "475723" , "sources" : [ [ 37.75783 , 55.60866 ] , [ 37.75371 , …" at bounding box center [317, 245] width 266 height 264
click at [233, 146] on div "{ "depot_id" : "475723" , "sources" : [ [ 37.75783 , 55.60866 ] , [ 37.75371 , …" at bounding box center [317, 245] width 266 height 264
drag, startPoint x: 234, startPoint y: 146, endPoint x: 227, endPoint y: 256, distance: 110.8
click at [227, 256] on div "{ "depot_id" : "475723" , "sources" : [ [ 37.75783 , 55.60866 ] , [ 37.75371 , …" at bounding box center [317, 245] width 266 height 264
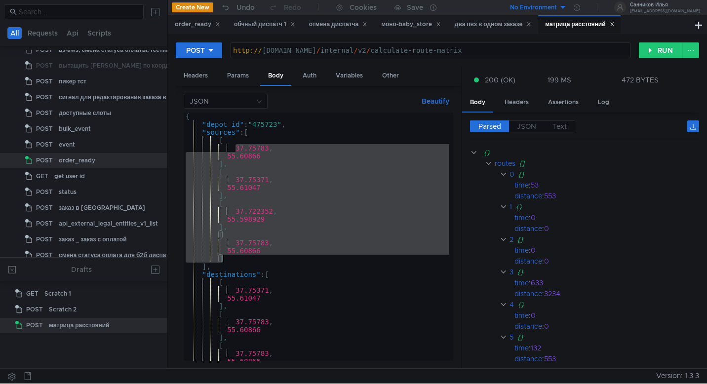
paste textarea
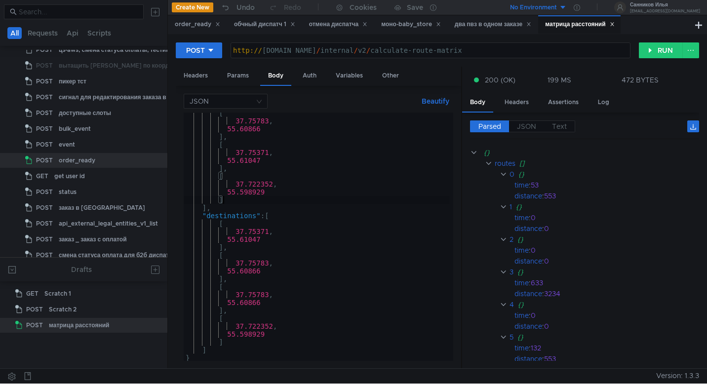
scroll to position [1, 0]
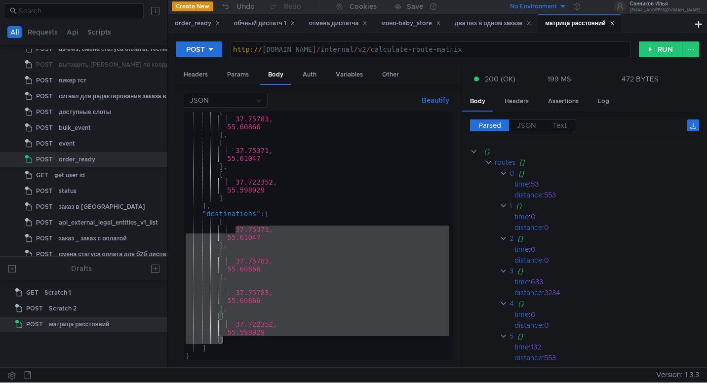
drag, startPoint x: 234, startPoint y: 230, endPoint x: 229, endPoint y: 342, distance: 112.7
click at [229, 342] on div "[ 37.75783 , 55.60866 ] , [ 37.75371 , 55.61047 ] , [ 37.722352 , 55.598929 ] ]…" at bounding box center [317, 239] width 266 height 264
paste textarea
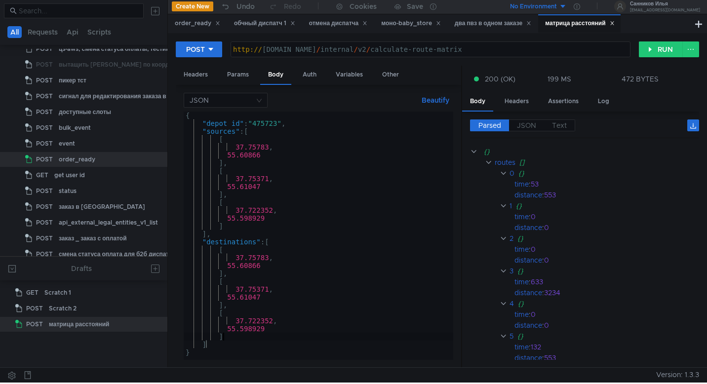
type textarea "]"
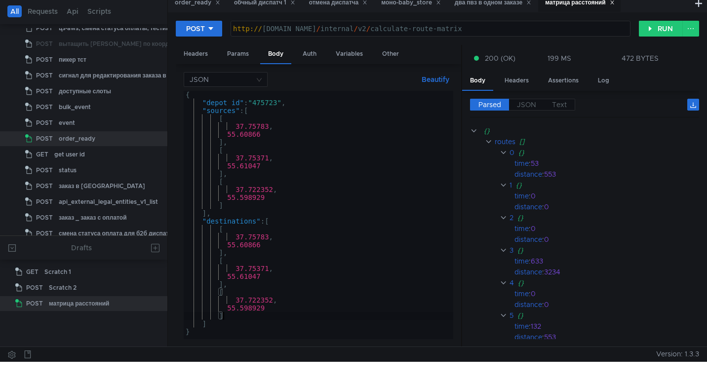
scroll to position [29, 0]
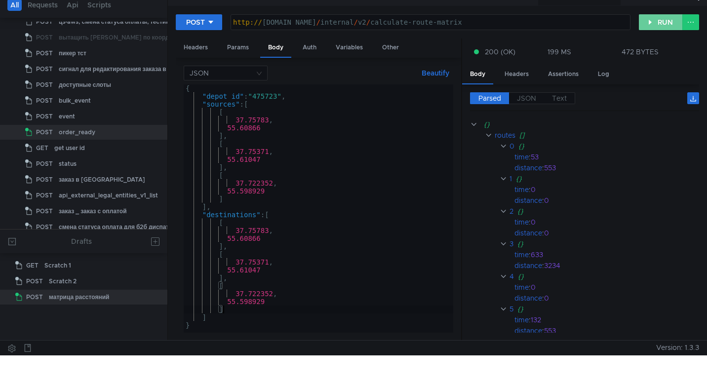
click at [654, 26] on button "RUN" at bounding box center [661, 22] width 44 height 16
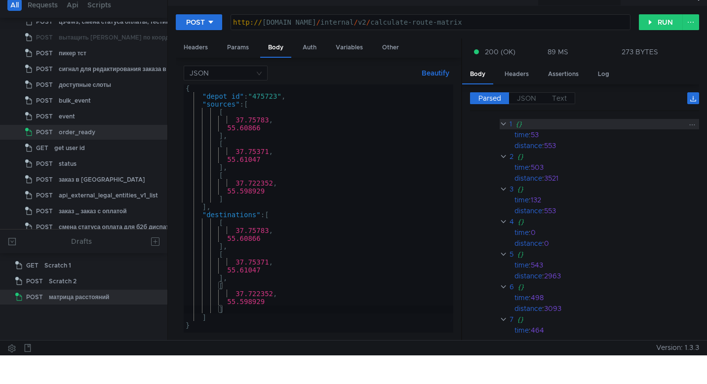
scroll to position [130, 0]
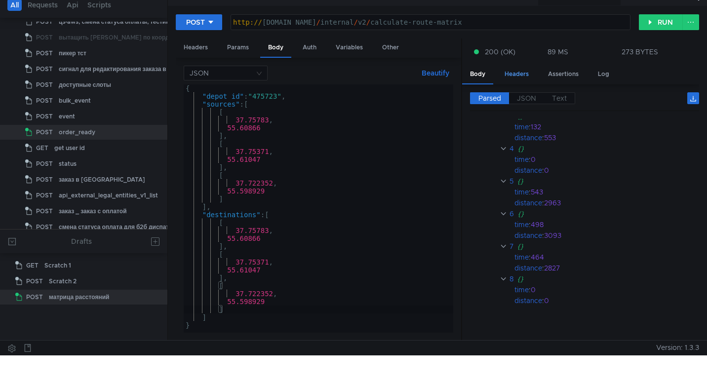
click at [519, 73] on div "Headers" at bounding box center [517, 74] width 40 height 18
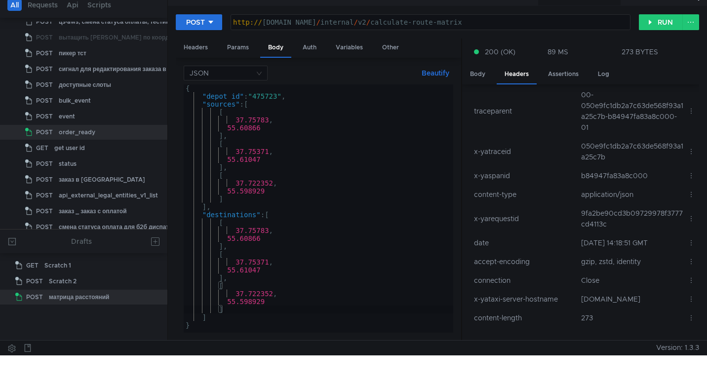
scroll to position [0, 0]
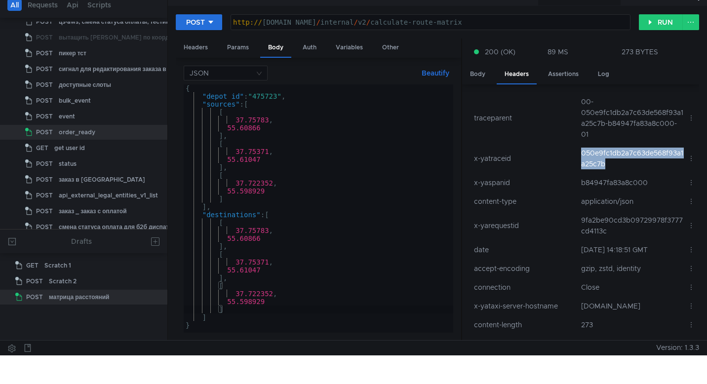
drag, startPoint x: 612, startPoint y: 164, endPoint x: 575, endPoint y: 156, distance: 36.9
click at [577, 156] on td "050e9fc1db2a7c63de568f93a1a25c7b" at bounding box center [630, 159] width 107 height 30
copy td "050e9fc1db2a7c63de568f93a1a25c7b"
click at [433, 23] on div "http:// [DOMAIN_NAME] / internal / v2 / calculate-route-matrix" at bounding box center [430, 30] width 399 height 24
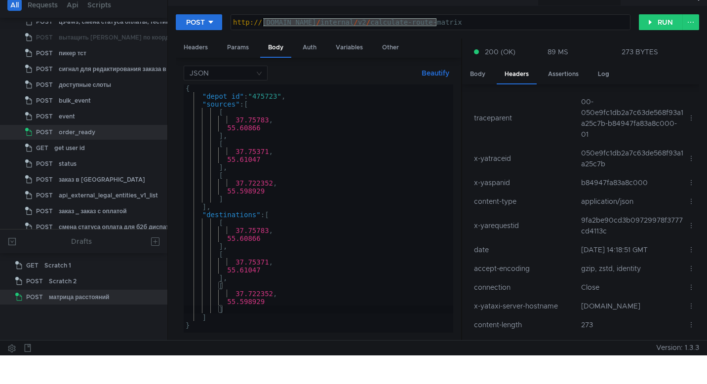
drag, startPoint x: 437, startPoint y: 23, endPoint x: 262, endPoint y: 24, distance: 175.2
click at [262, 24] on div "http:// grocery-matrix-router.lavka.tst.yandex.net / internal / v2 / calculate-…" at bounding box center [430, 30] width 399 height 24
click at [324, 190] on div "{ "depot_id" : "475723" , "sources" : [ [ 37.75783 , 55.60866 ] , [ 37.75371 , …" at bounding box center [318, 216] width 269 height 264
type textarea "] }"
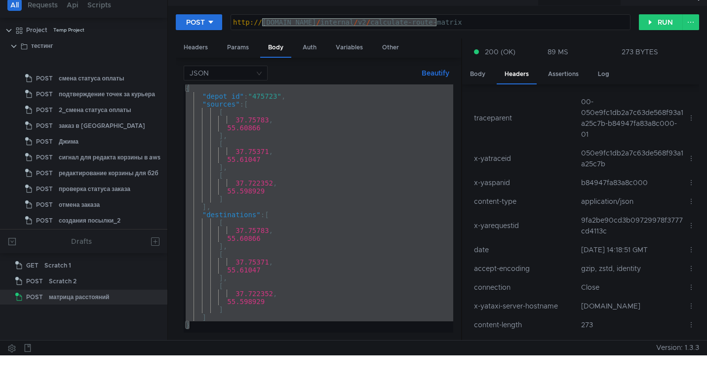
scroll to position [262, 0]
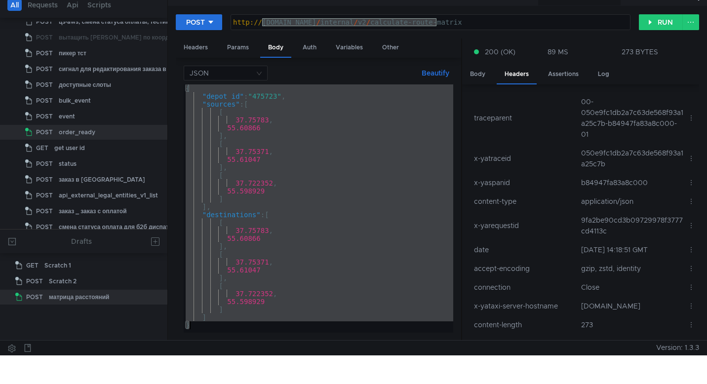
click at [506, 23] on div "http:// grocery-matrix-router.lavka.tst.yandex.net / internal / v2 / calculate-…" at bounding box center [430, 30] width 399 height 24
click at [564, 23] on div "http:// grocery-matrix-router.lavka.tst.yandex.net / internal / v2 / calculate-…" at bounding box center [430, 30] width 399 height 24
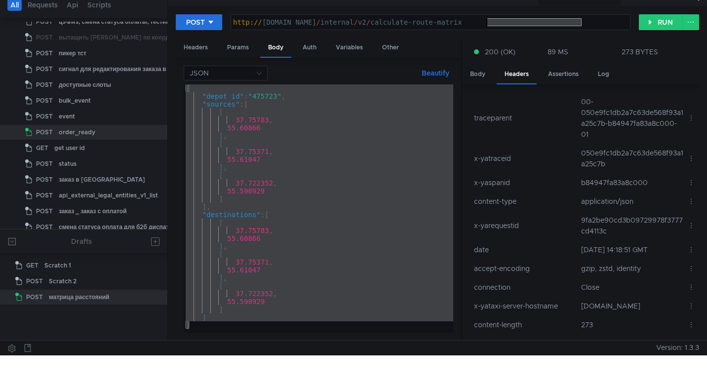
drag, startPoint x: 591, startPoint y: 23, endPoint x: 487, endPoint y: 21, distance: 104.2
click at [487, 21] on div "http:// grocery-matrix-router.lavka.tst.yandex.net / internal / v2 / calculate-…" at bounding box center [430, 30] width 399 height 24
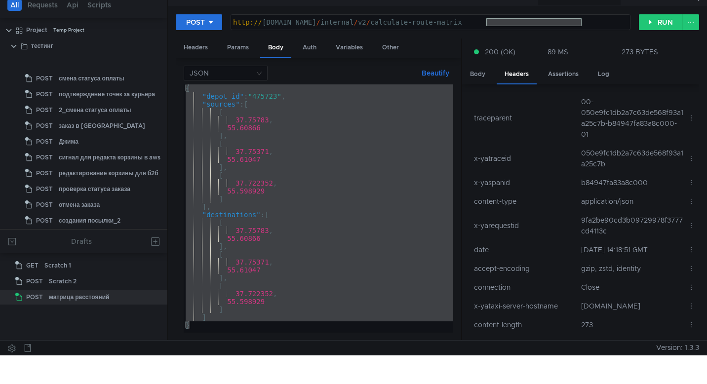
scroll to position [262, 0]
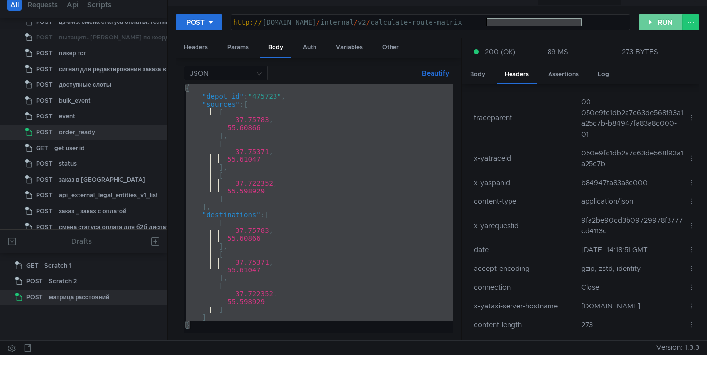
click at [656, 23] on button "RUN" at bounding box center [661, 22] width 44 height 16
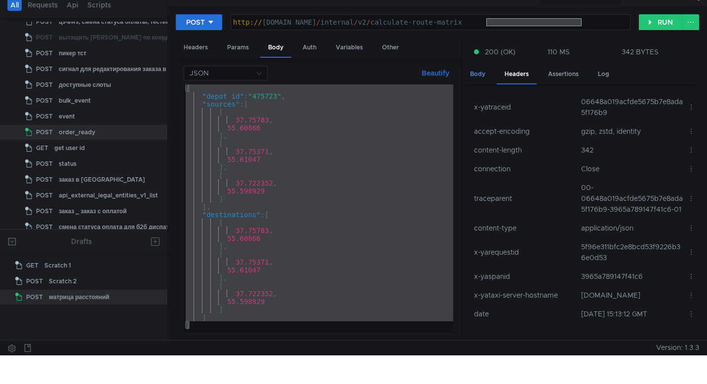
click at [483, 71] on div "Body" at bounding box center [477, 74] width 31 height 18
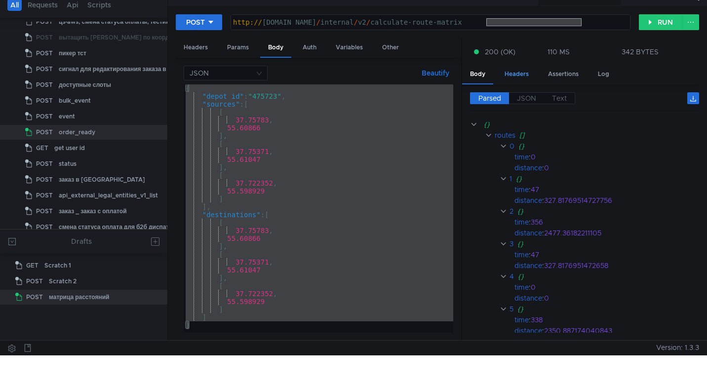
click at [514, 74] on div "Headers" at bounding box center [517, 74] width 40 height 18
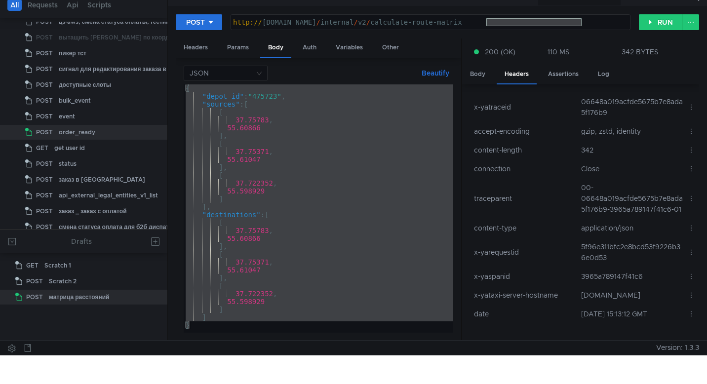
click at [604, 267] on td "5f96e311bfc2e8bcd53f9226b36e0d53" at bounding box center [630, 252] width 107 height 30
drag, startPoint x: 609, startPoint y: 268, endPoint x: 582, endPoint y: 261, distance: 27.9
click at [582, 261] on td "5f96e311bfc2e8bcd53f9226b36e0d53" at bounding box center [630, 252] width 107 height 30
copy tr "5f96e311bfc2e8bcd53f9226b36e0d53"
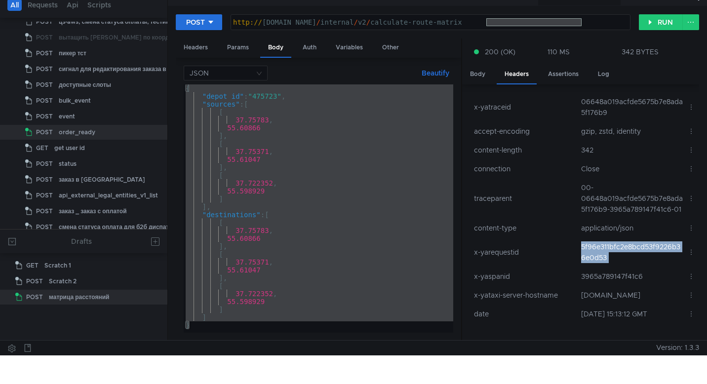
click at [587, 111] on td "06648a019acfde5675b7e8ada5f176b9" at bounding box center [630, 107] width 107 height 30
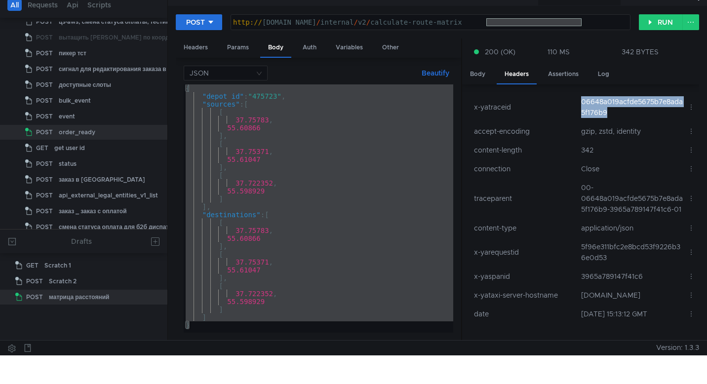
click at [587, 111] on td "06648a019acfde5675b7e8ada5f176b9" at bounding box center [630, 107] width 107 height 30
copy td "06648a019acfde5675b7e8ada5f176b9"
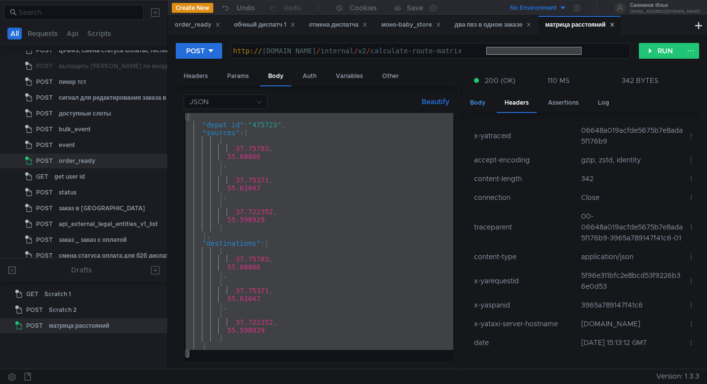
click at [472, 104] on div "Body" at bounding box center [477, 103] width 31 height 18
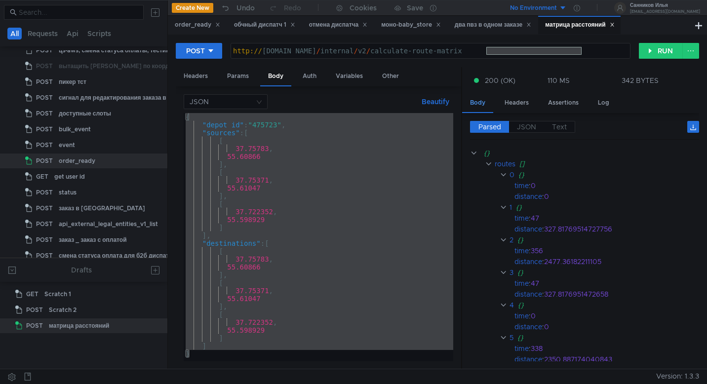
click at [479, 102] on div "Body" at bounding box center [477, 103] width 31 height 19
drag, startPoint x: 540, startPoint y: 198, endPoint x: 515, endPoint y: 197, distance: 25.7
click at [515, 197] on div "distance" at bounding box center [528, 196] width 28 height 11
copy div "distance"
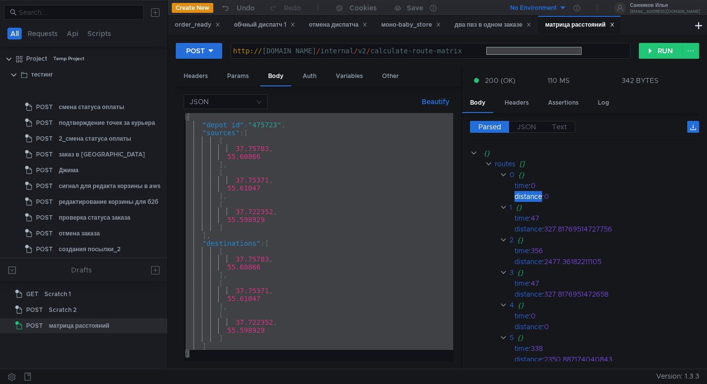
scroll to position [262, 0]
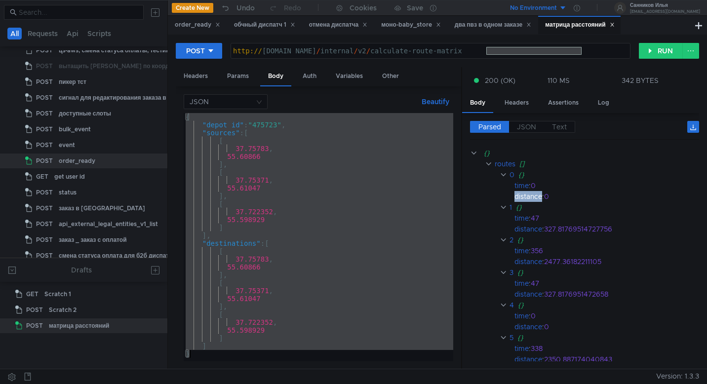
click at [355, 214] on div "{ "depot_id" : "475723" , "sources" : [ [ 37.75783 , 55.60866 ] , [ 37.75371 , …" at bounding box center [318, 245] width 269 height 264
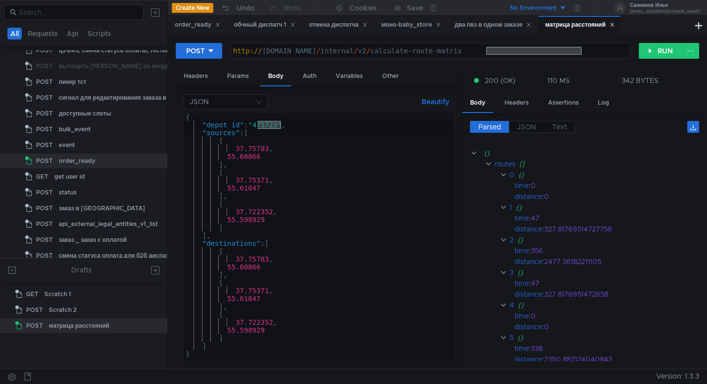
drag, startPoint x: 280, startPoint y: 125, endPoint x: 257, endPoint y: 126, distance: 23.2
click at [257, 126] on div "{ "depot_id" : "475723" , "sources" : [ [ 37.75783 , 55.60866 ] , [ 37.75371 , …" at bounding box center [318, 245] width 269 height 264
paste textarea "60287"
click at [662, 52] on button "RUN" at bounding box center [661, 51] width 44 height 16
drag, startPoint x: 277, startPoint y: 126, endPoint x: 257, endPoint y: 125, distance: 20.2
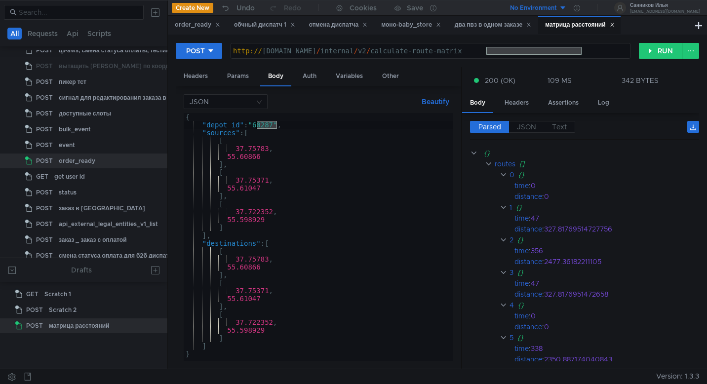
click at [257, 125] on div "{ "depot_id" : "60287" , "sources" : [ [ 37.75783 , 55.60866 ] , [ 37.75371 , 5…" at bounding box center [318, 245] width 269 height 264
paste textarea "880067558766"
click at [657, 51] on button "RUN" at bounding box center [661, 51] width 44 height 16
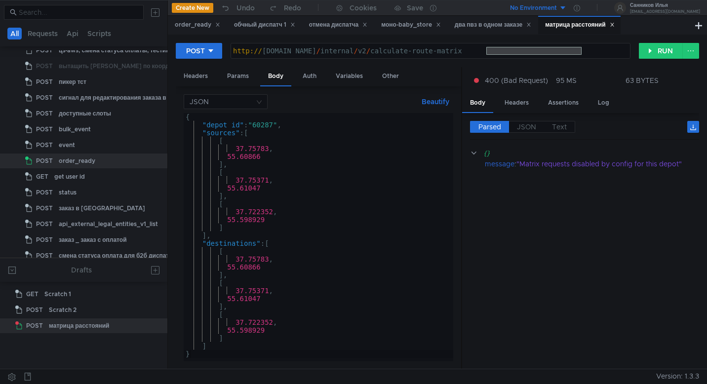
click at [364, 233] on div "{ "depot_id" : "60287" , "sources" : [ [ 37.75783 , 55.60866 ] , [ 37.75371 , 5…" at bounding box center [318, 245] width 269 height 264
type textarea "}"
click at [660, 52] on button "RUN" at bounding box center [661, 51] width 44 height 16
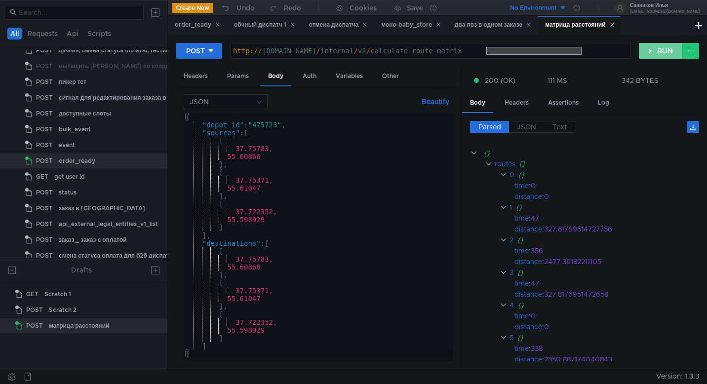
click at [657, 51] on button "RUN" at bounding box center [661, 51] width 44 height 16
